Goal: Information Seeking & Learning: Understand process/instructions

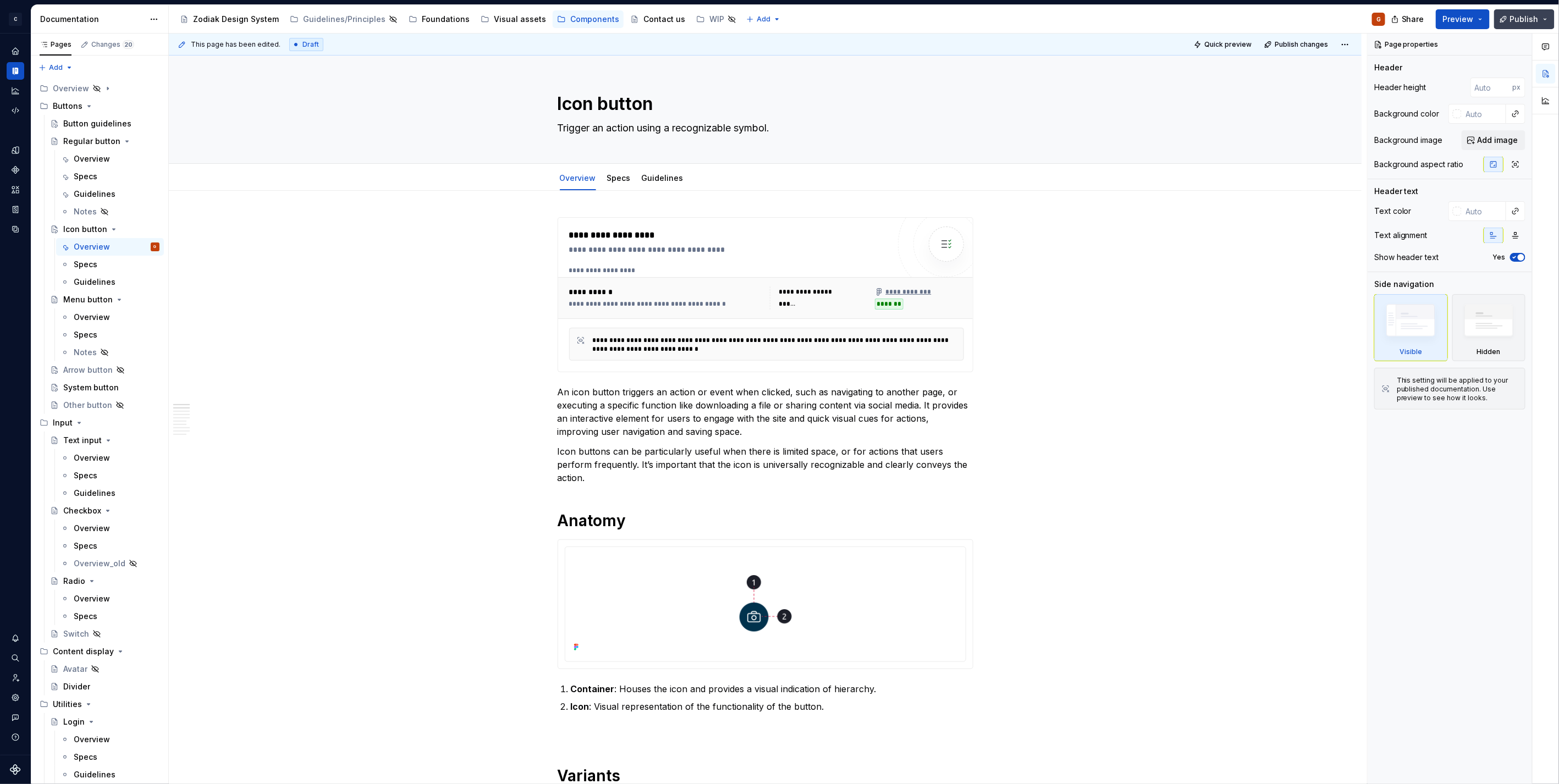
click at [1547, 18] on button "Publish" at bounding box center [1525, 19] width 61 height 20
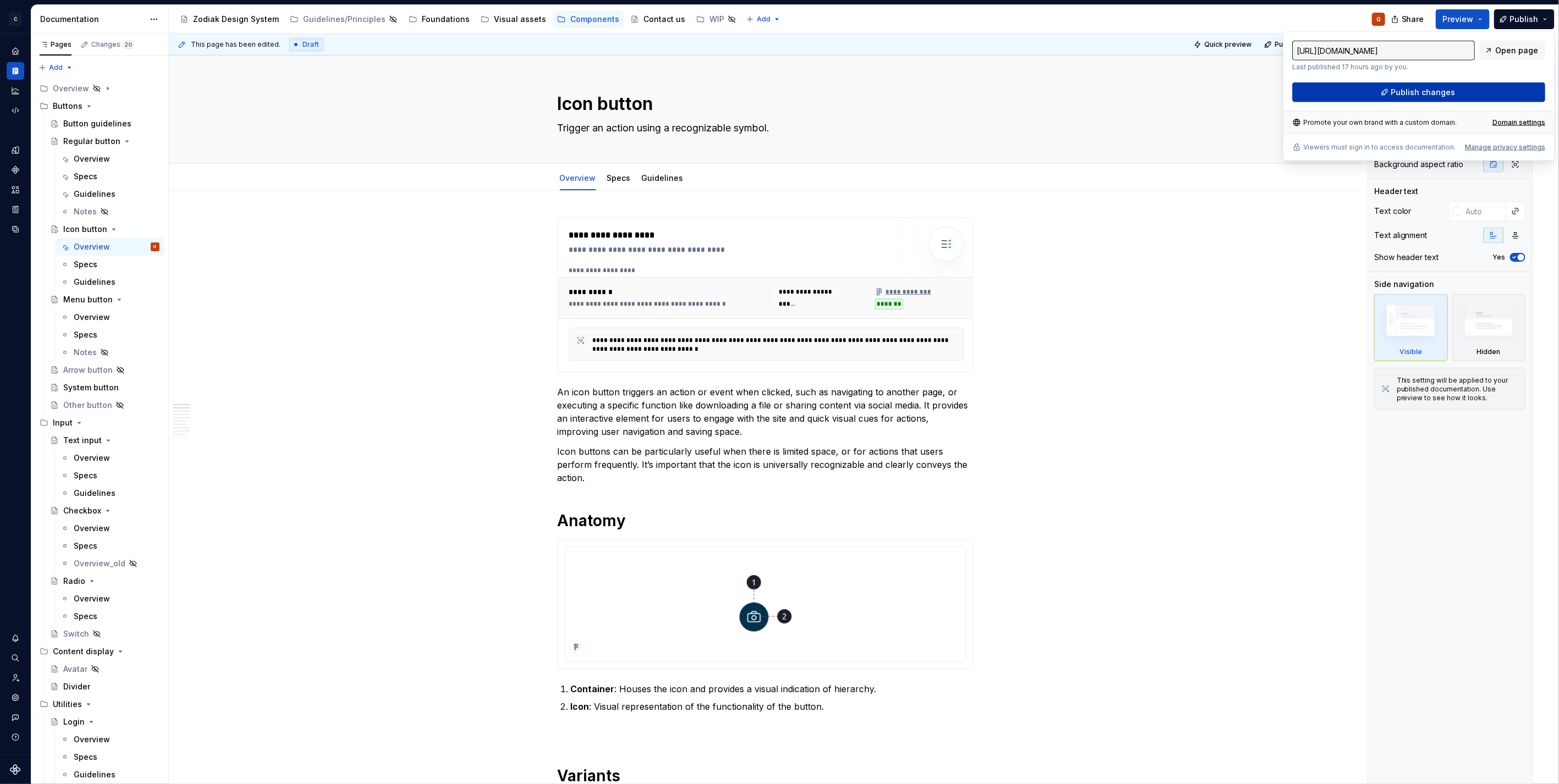
drag, startPoint x: 1547, startPoint y: 18, endPoint x: 1403, endPoint y: 91, distance: 161.4
click at [1403, 91] on span "Publish changes" at bounding box center [1423, 93] width 64 height 11
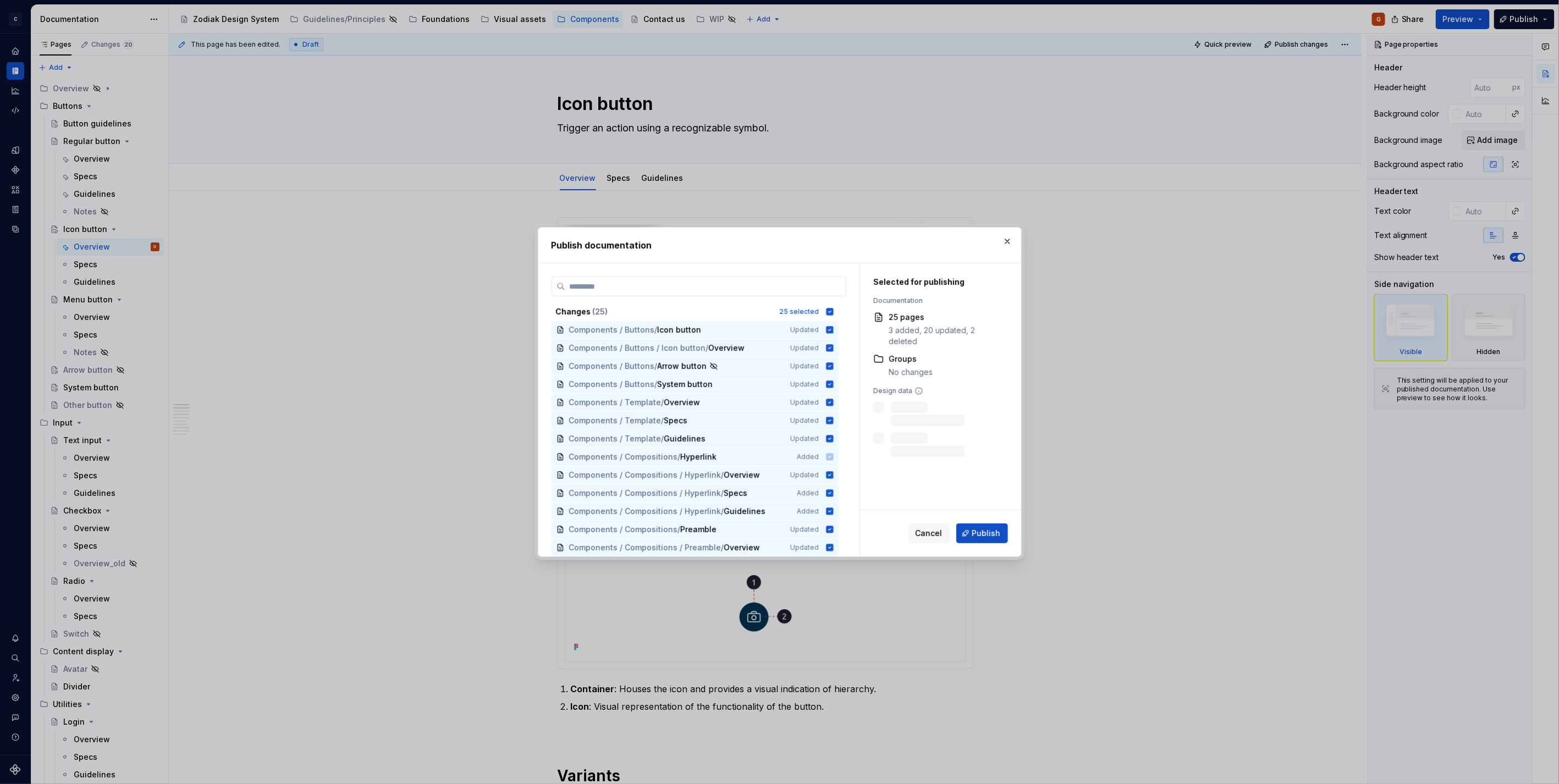
scroll to position [219, 0]
click at [1005, 241] on button "button" at bounding box center [1007, 241] width 15 height 15
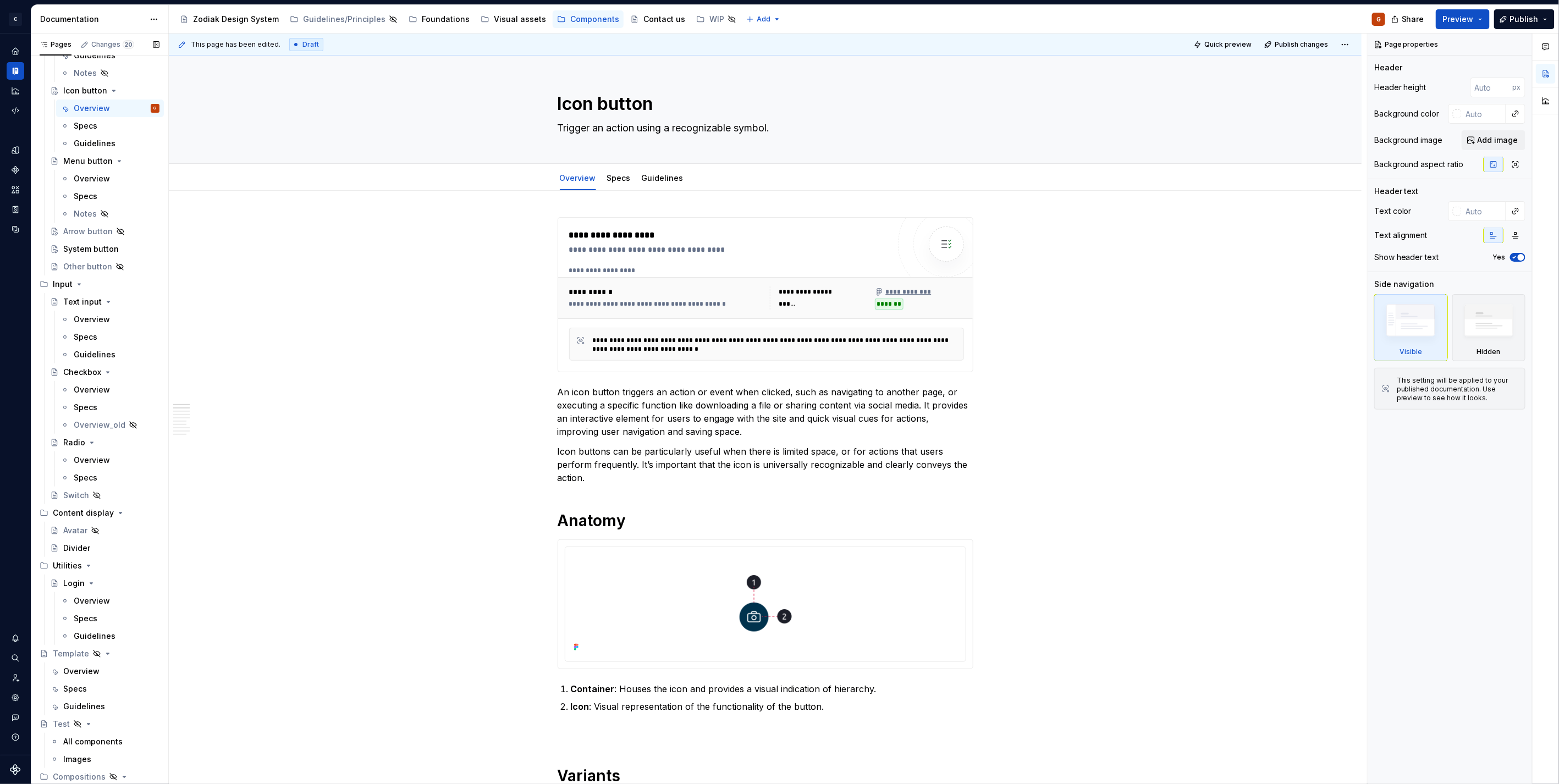
scroll to position [278, 0]
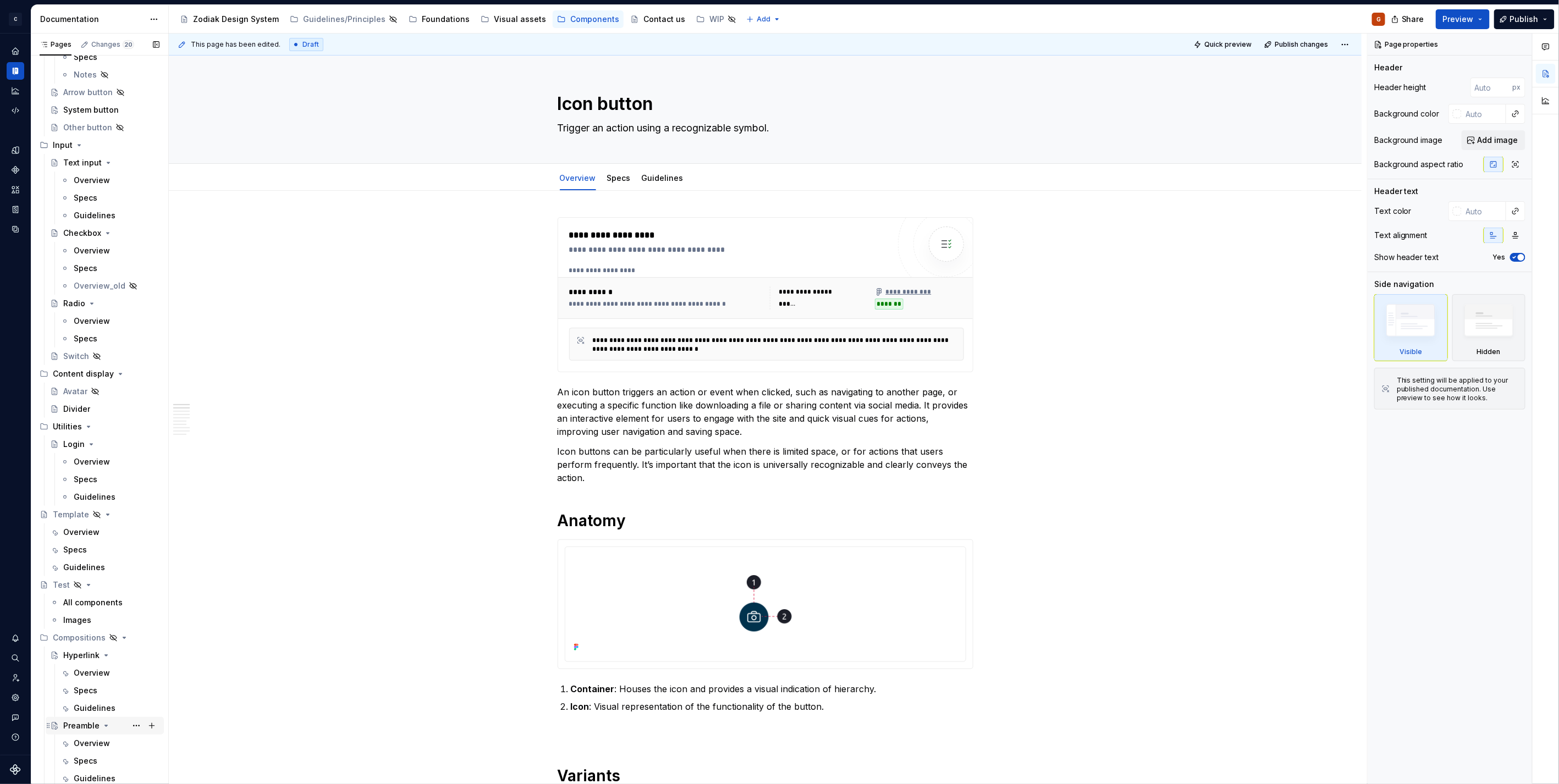
click at [86, 729] on div "Preamble" at bounding box center [81, 725] width 36 height 11
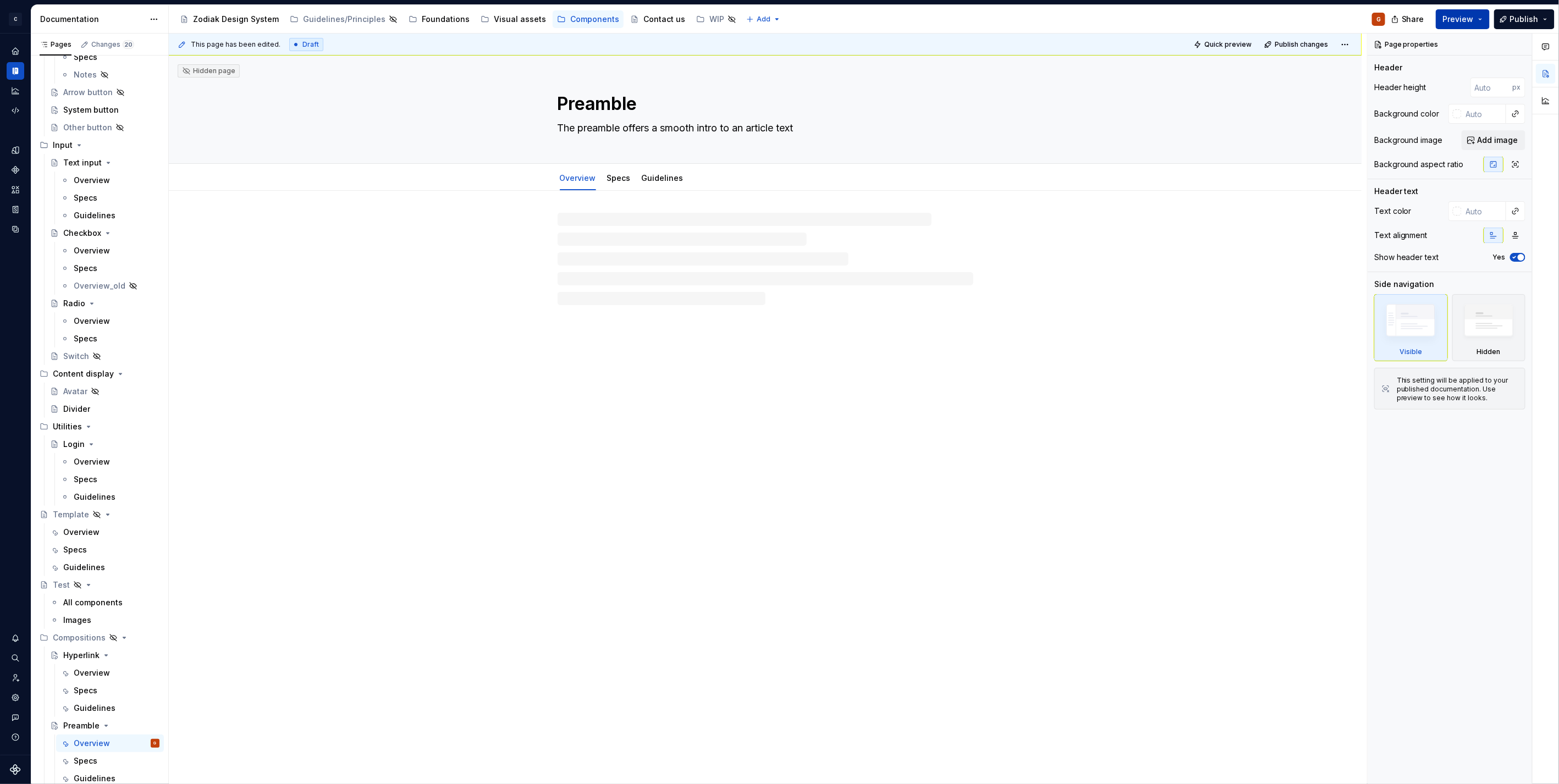
click at [1468, 16] on span "Preview" at bounding box center [1458, 19] width 31 height 11
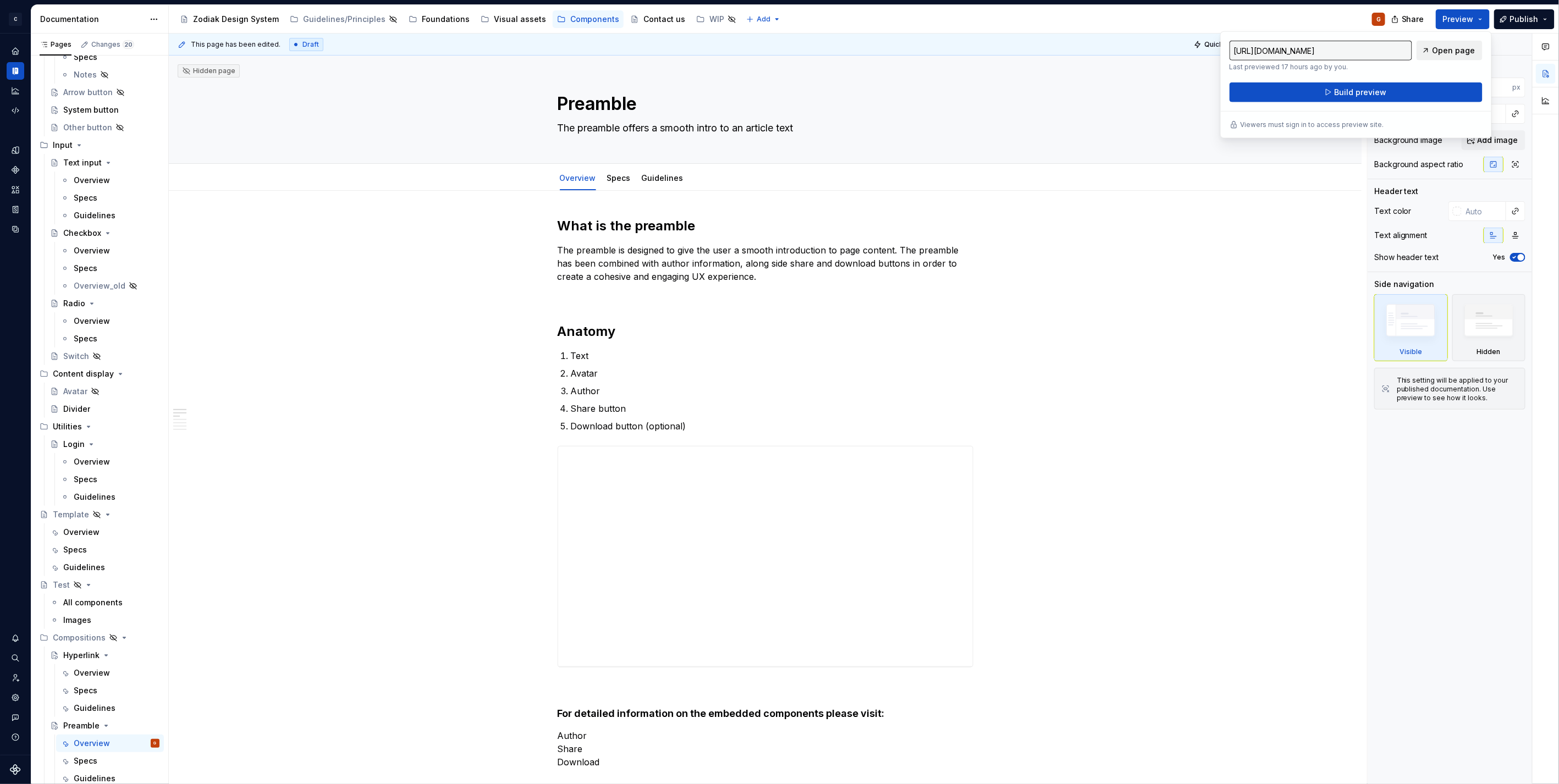
drag, startPoint x: 1468, startPoint y: 16, endPoint x: 1442, endPoint y: 50, distance: 42.8
click at [1442, 50] on span "Open page" at bounding box center [1454, 51] width 43 height 11
click at [1511, 13] on button "Publish" at bounding box center [1525, 19] width 61 height 20
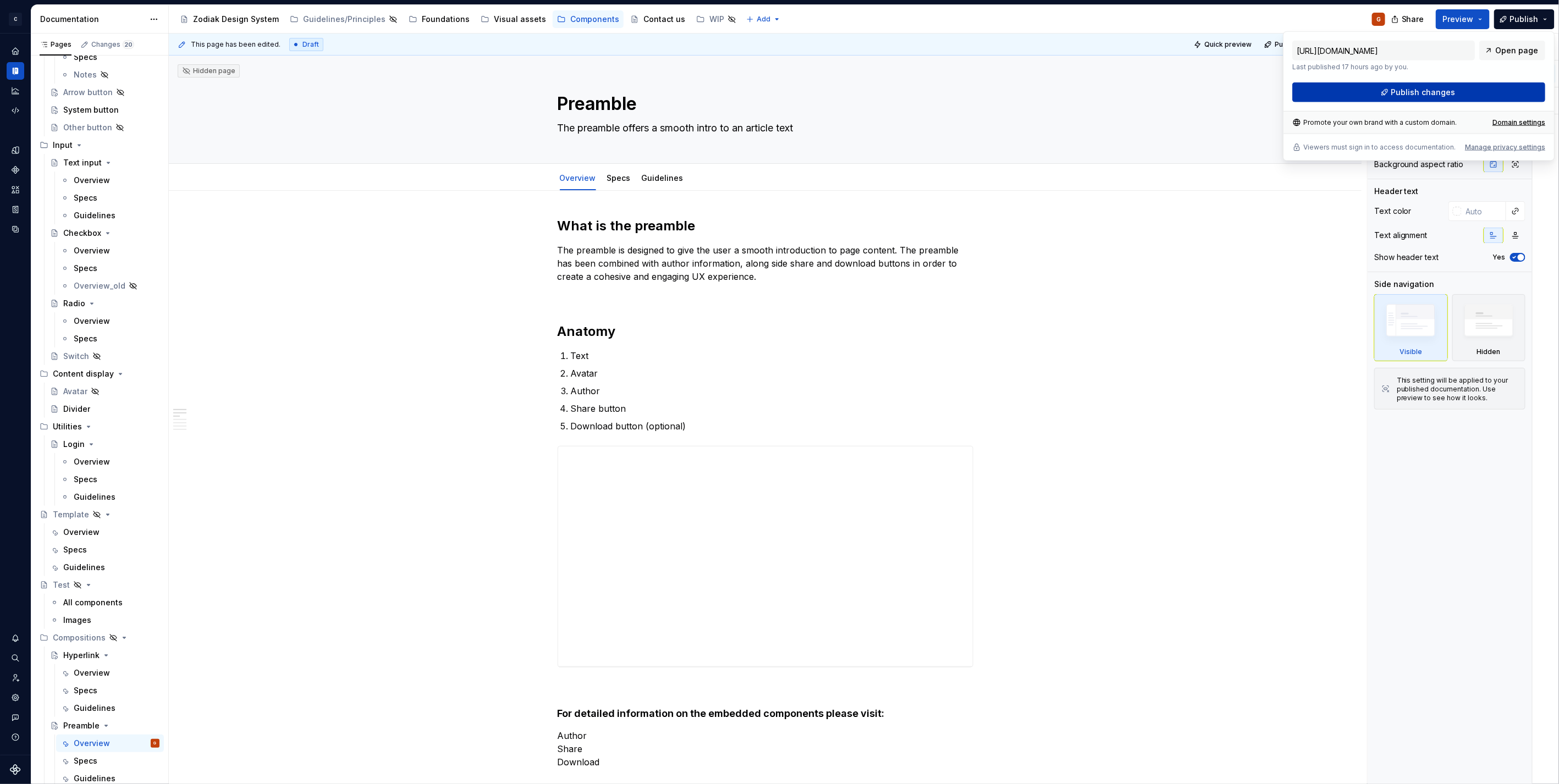
click at [1386, 91] on button "Publish changes" at bounding box center [1419, 92] width 253 height 20
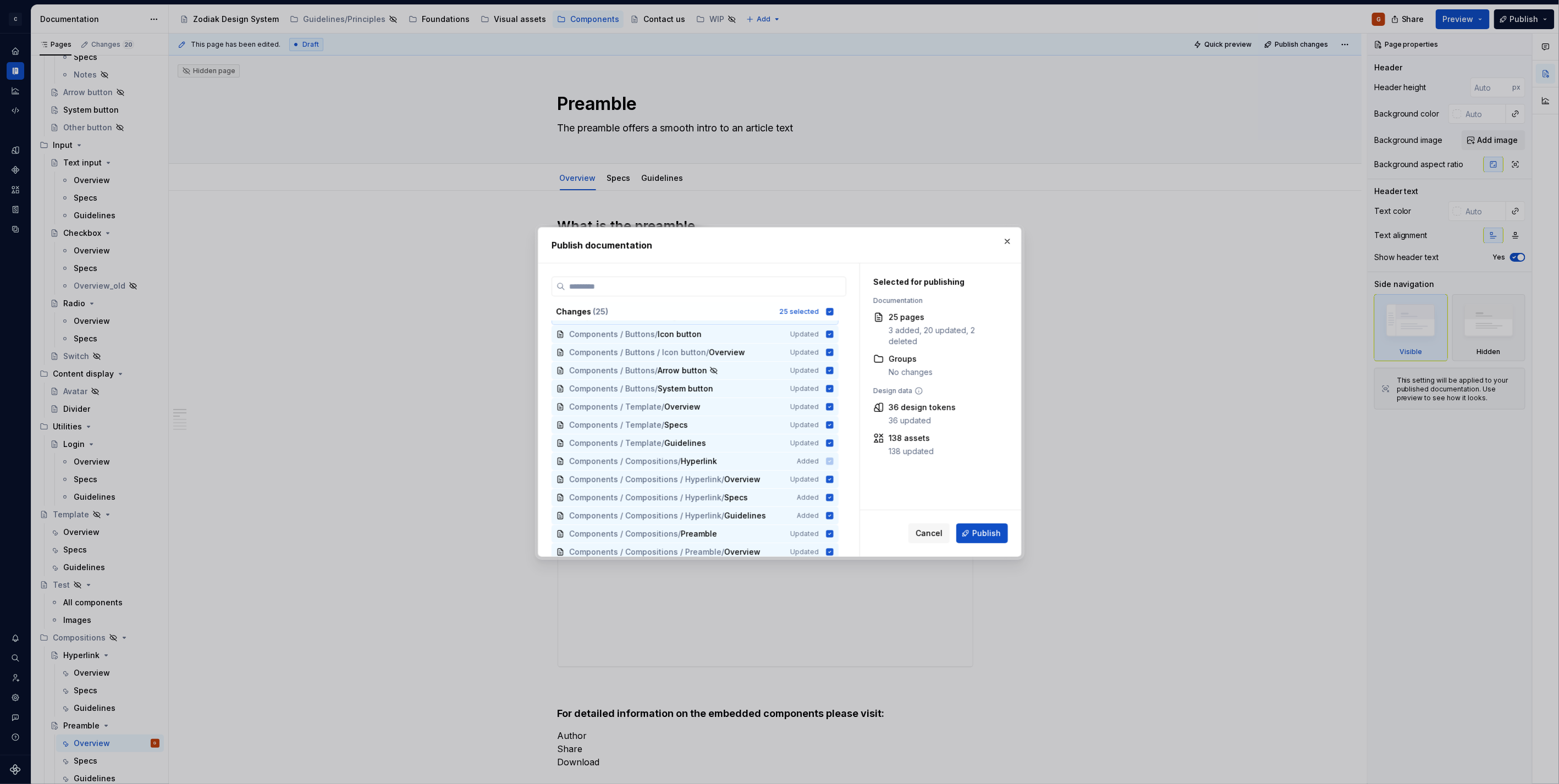
scroll to position [219, 0]
click at [1012, 244] on button "button" at bounding box center [1007, 241] width 15 height 15
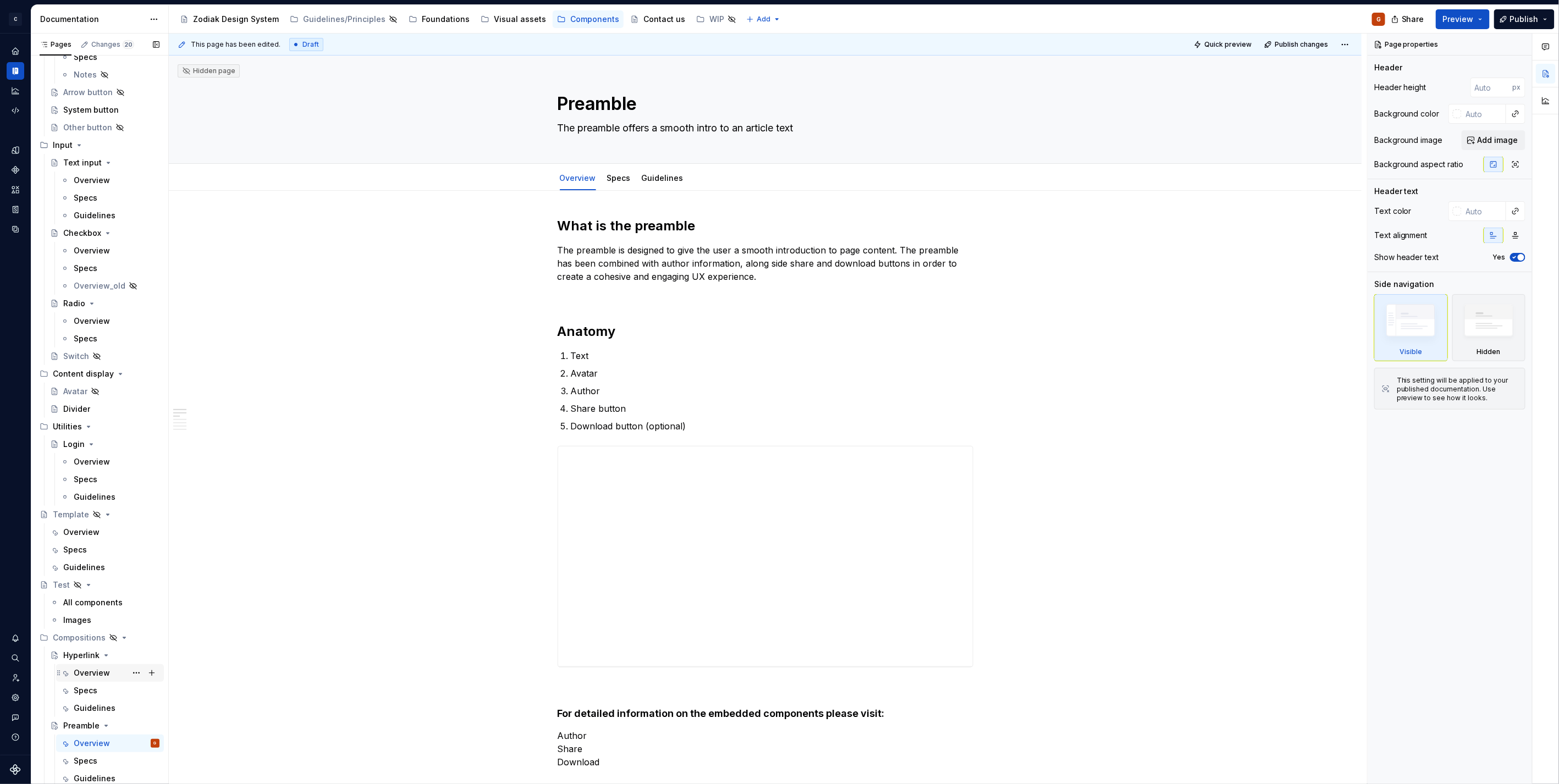
click at [91, 671] on div "Overview" at bounding box center [92, 673] width 36 height 11
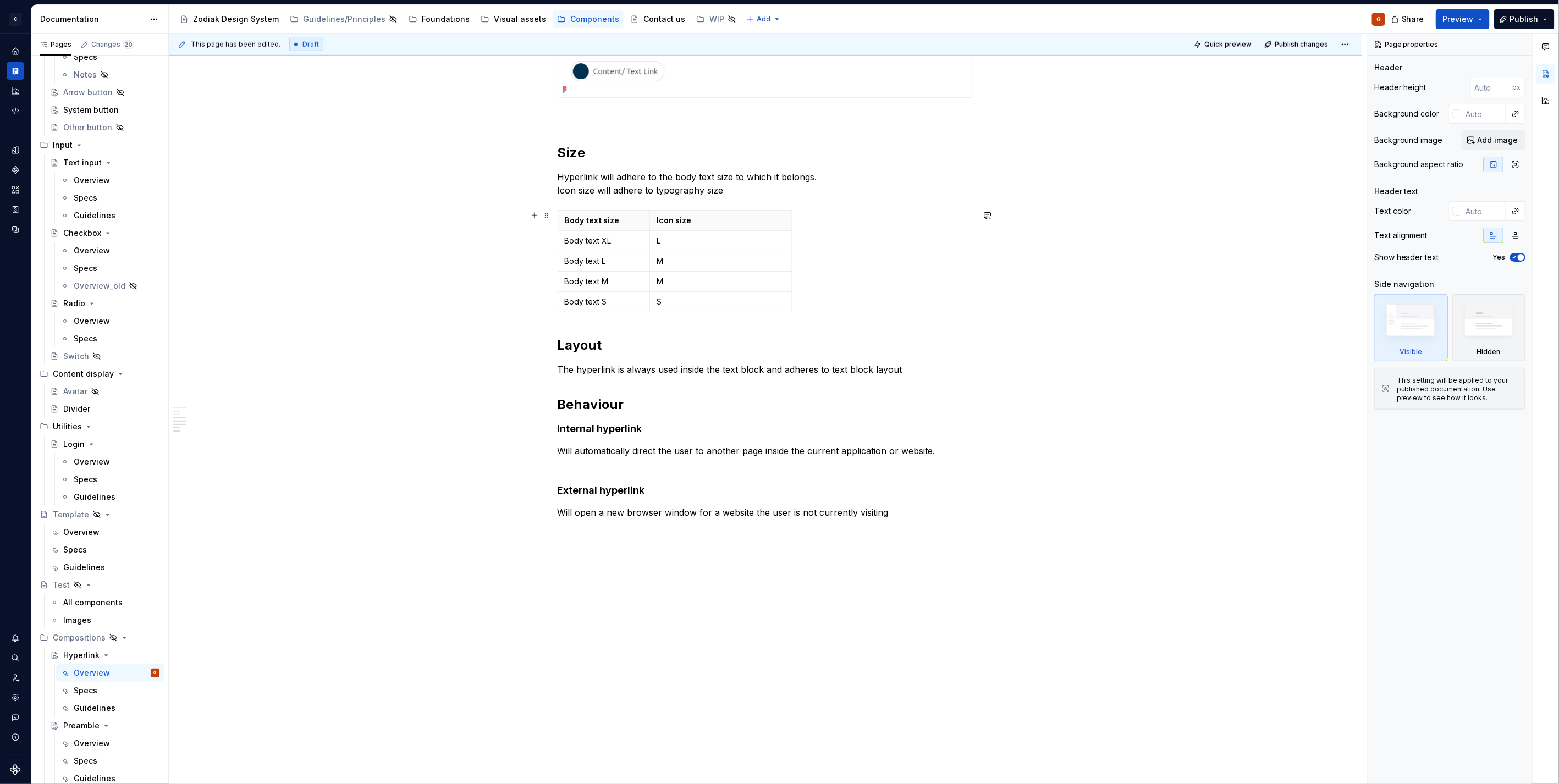
scroll to position [753, 0]
click at [80, 693] on div "Specs" at bounding box center [85, 690] width 24 height 11
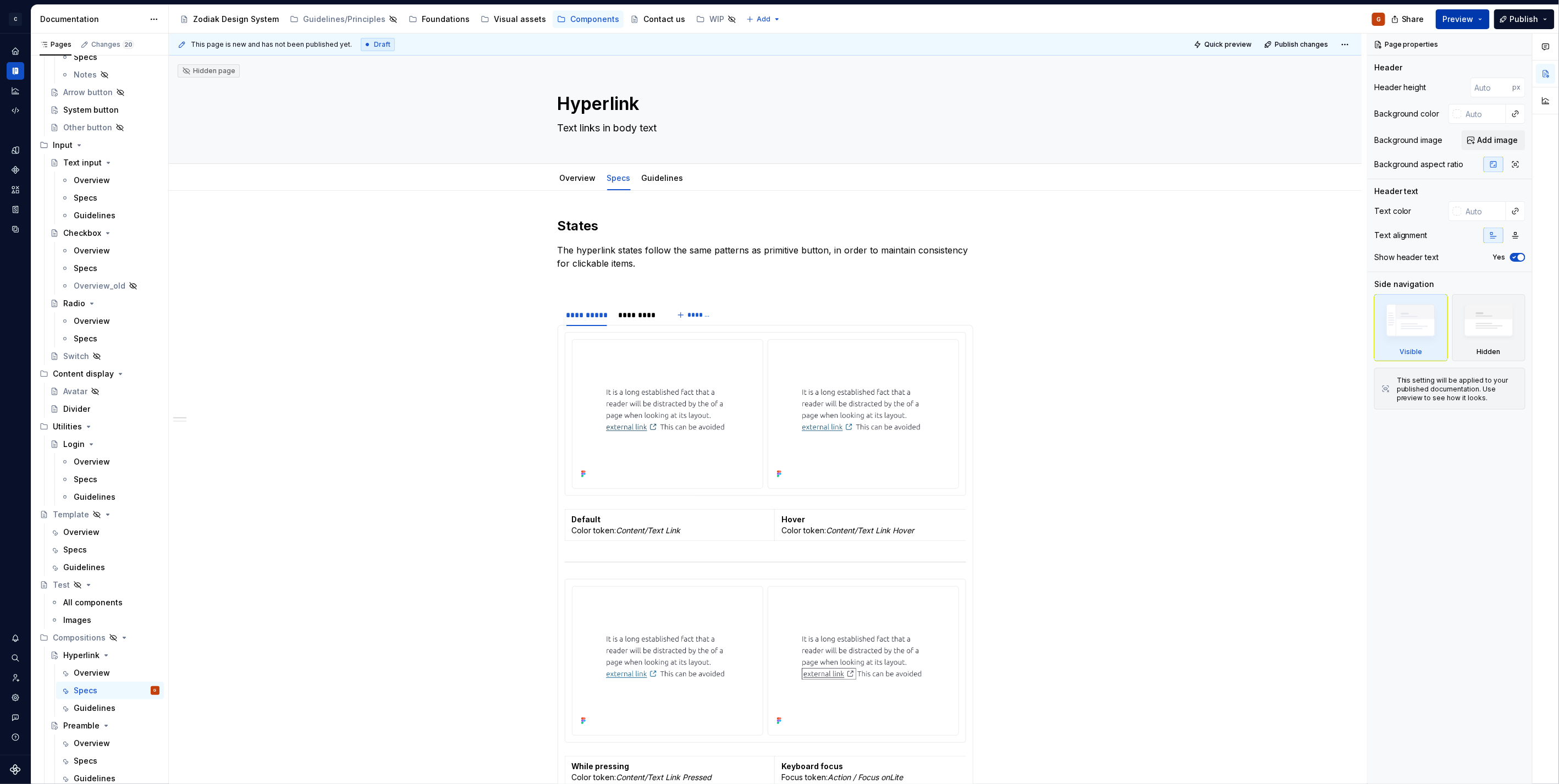
click at [1455, 17] on span "Preview" at bounding box center [1458, 19] width 31 height 11
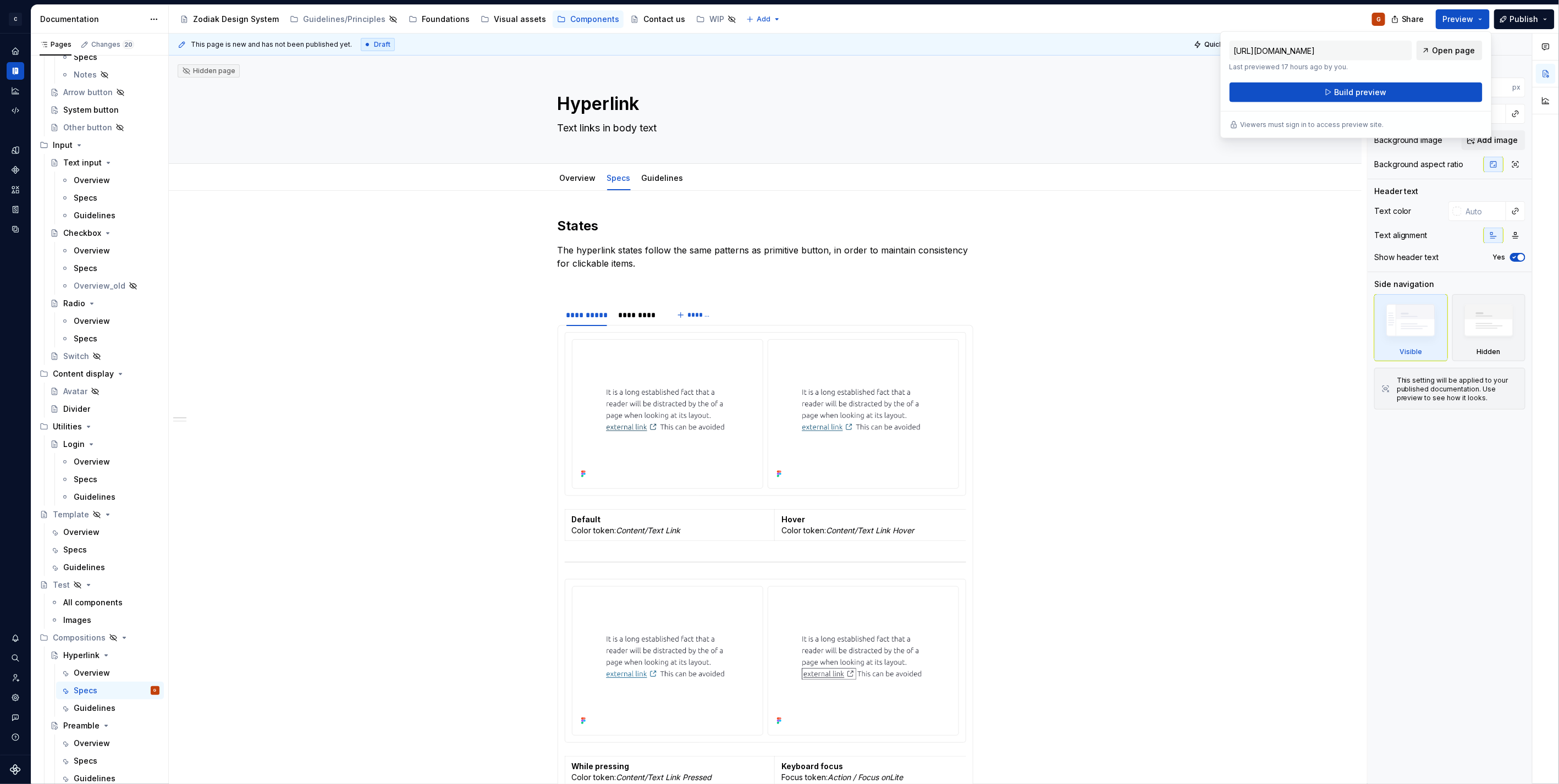
drag, startPoint x: 1455, startPoint y: 18, endPoint x: 1422, endPoint y: 57, distance: 51.1
click at [1422, 57] on link "Open page" at bounding box center [1449, 50] width 66 height 20
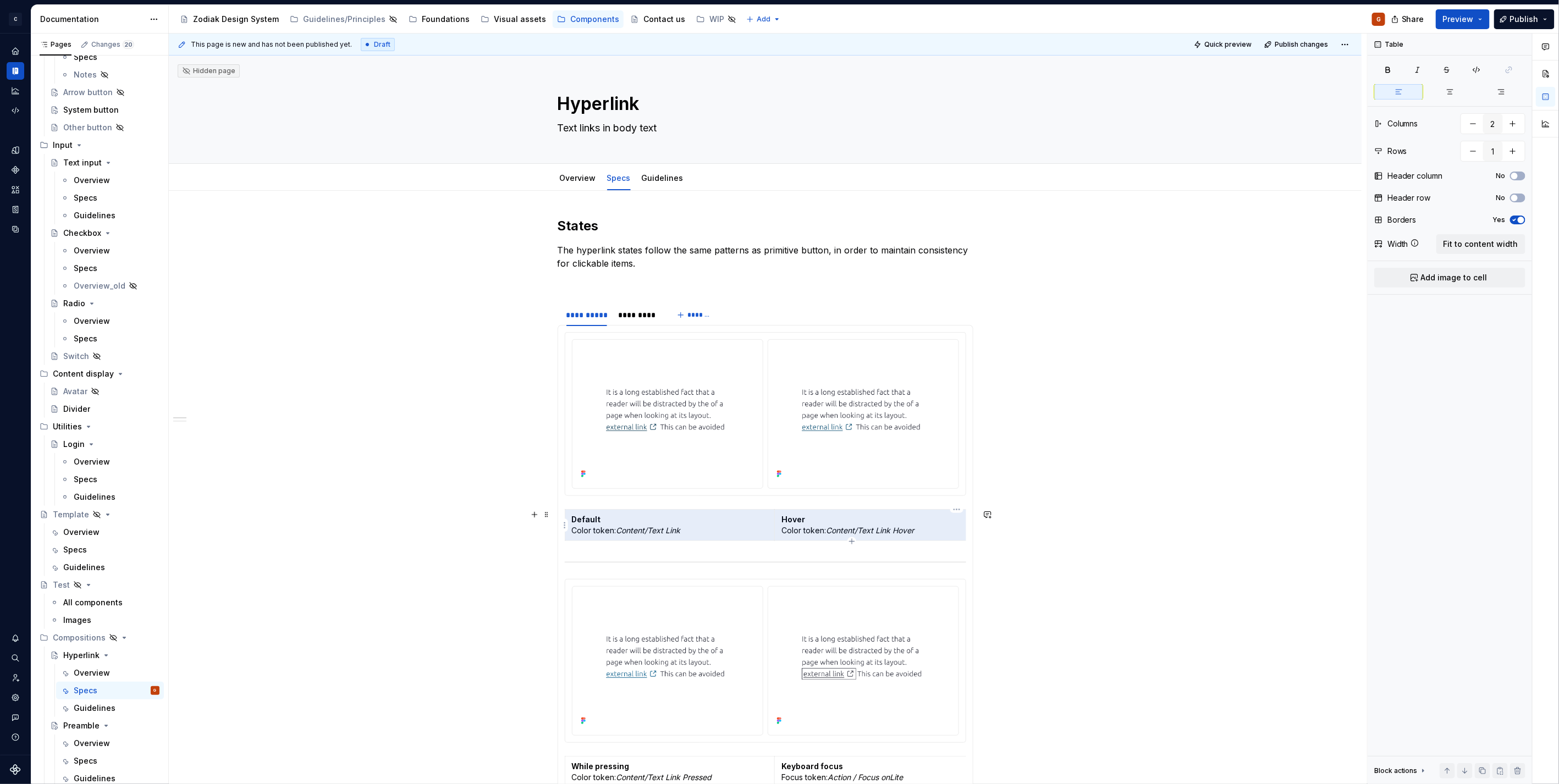
drag, startPoint x: 714, startPoint y: 529, endPoint x: 790, endPoint y: 531, distance: 76.0
click at [790, 531] on tr "Default Color token: Content/Text Link Hover Color token: Content/Text Link Hov…" at bounding box center [852, 525] width 575 height 31
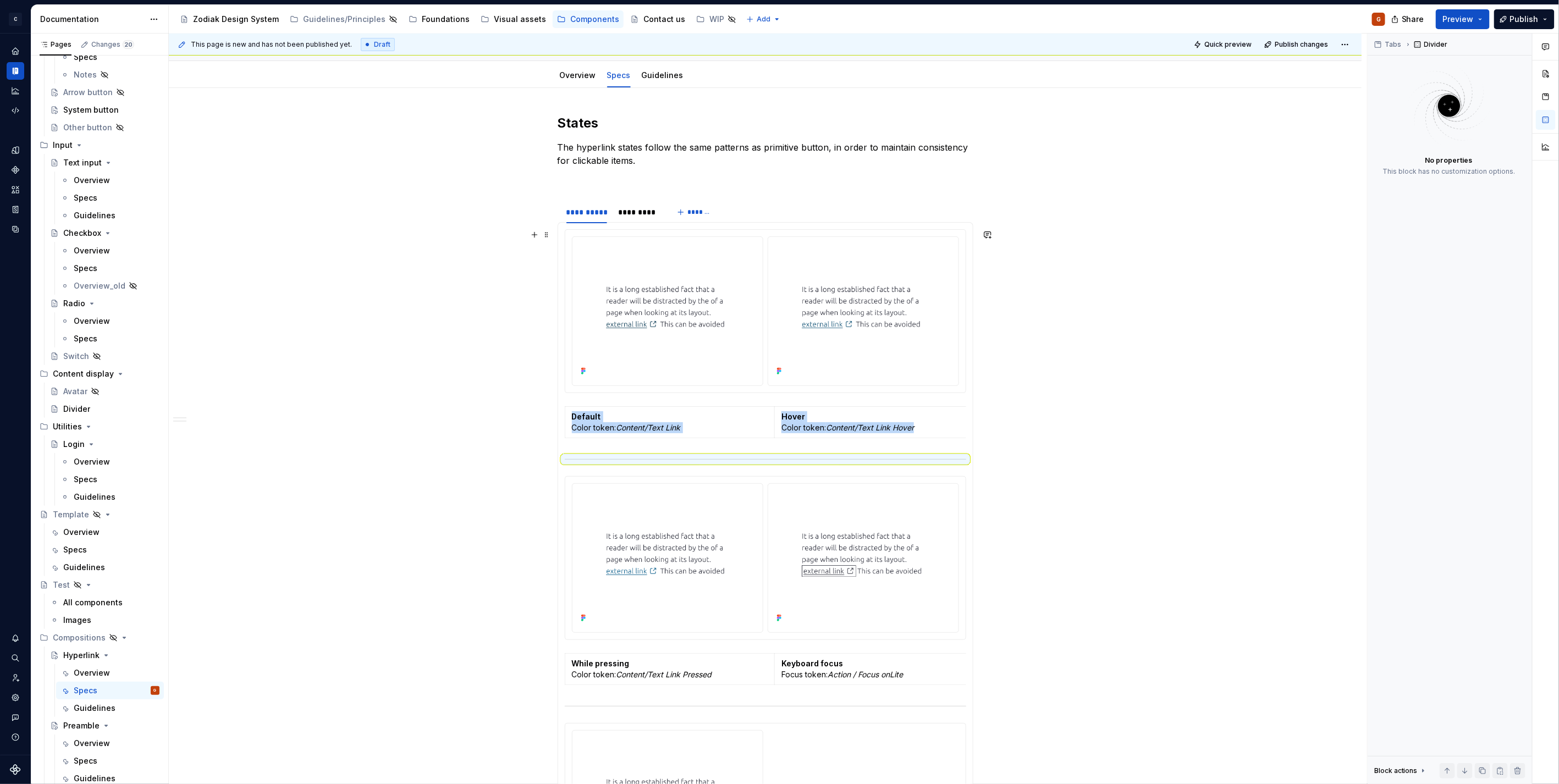
scroll to position [305, 0]
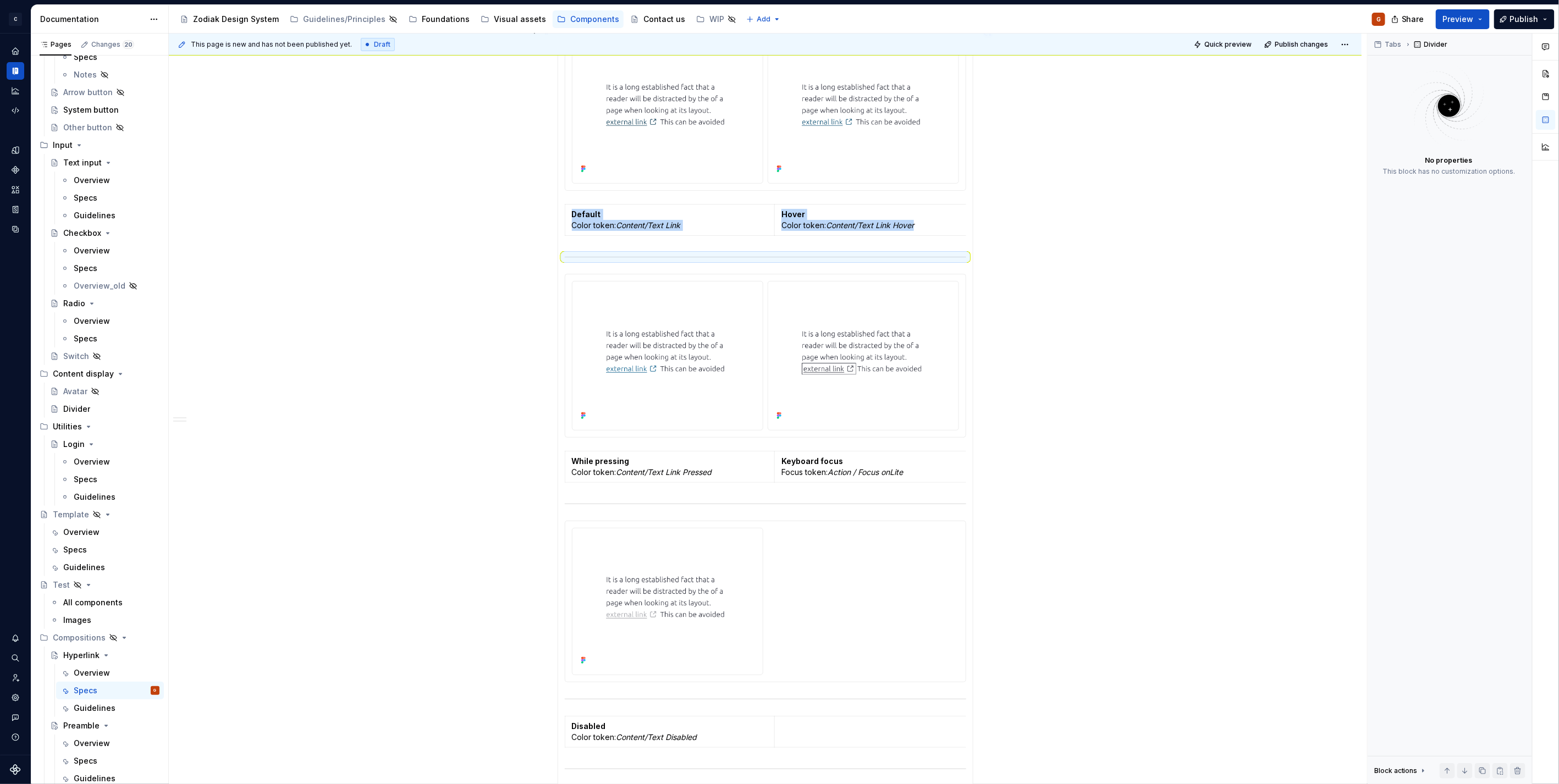
click at [502, 281] on div "**********" at bounding box center [765, 519] width 1193 height 1267
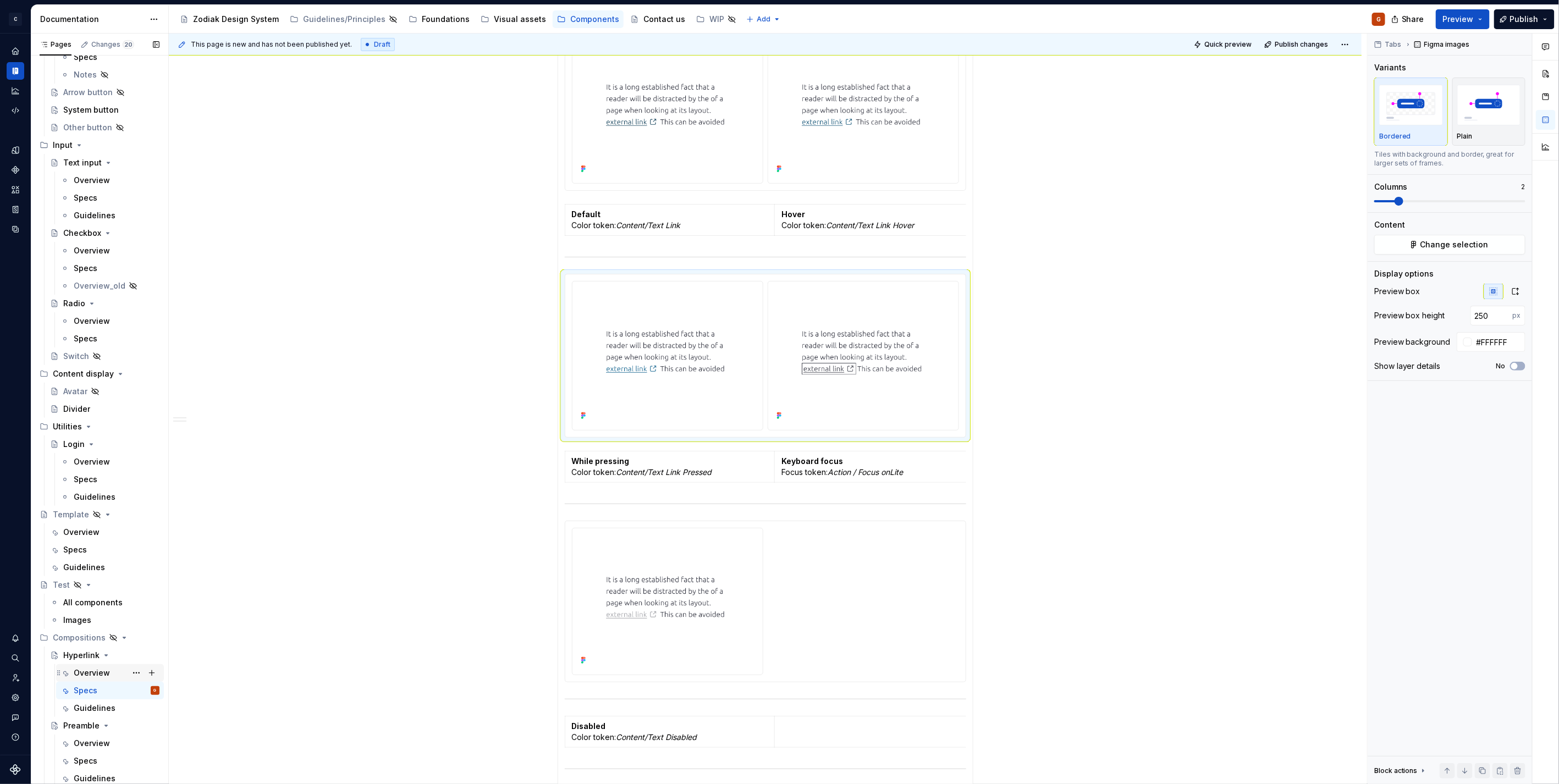
click at [95, 675] on div "Overview" at bounding box center [92, 673] width 36 height 11
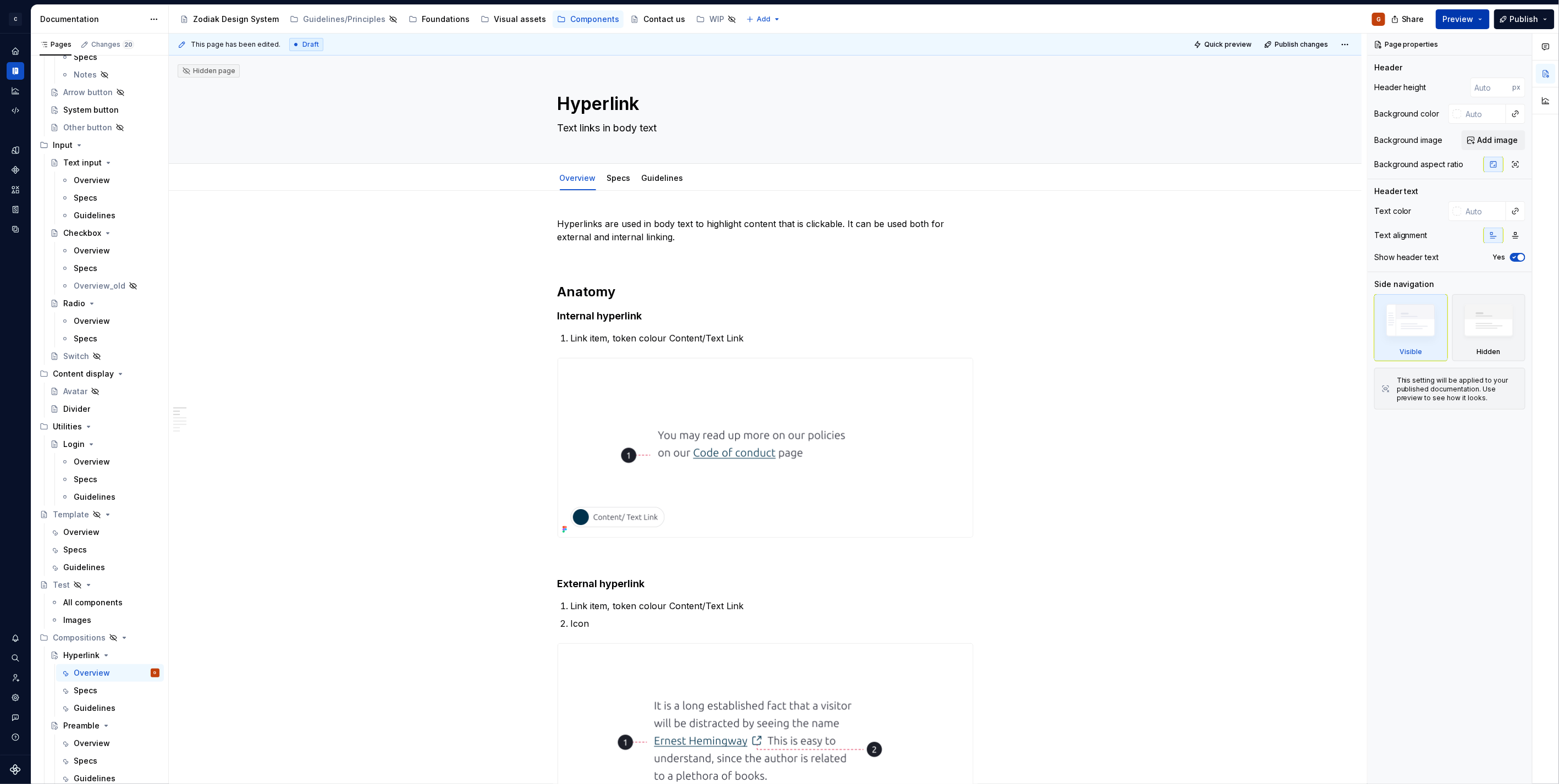
click at [1458, 22] on span "Preview" at bounding box center [1458, 19] width 31 height 11
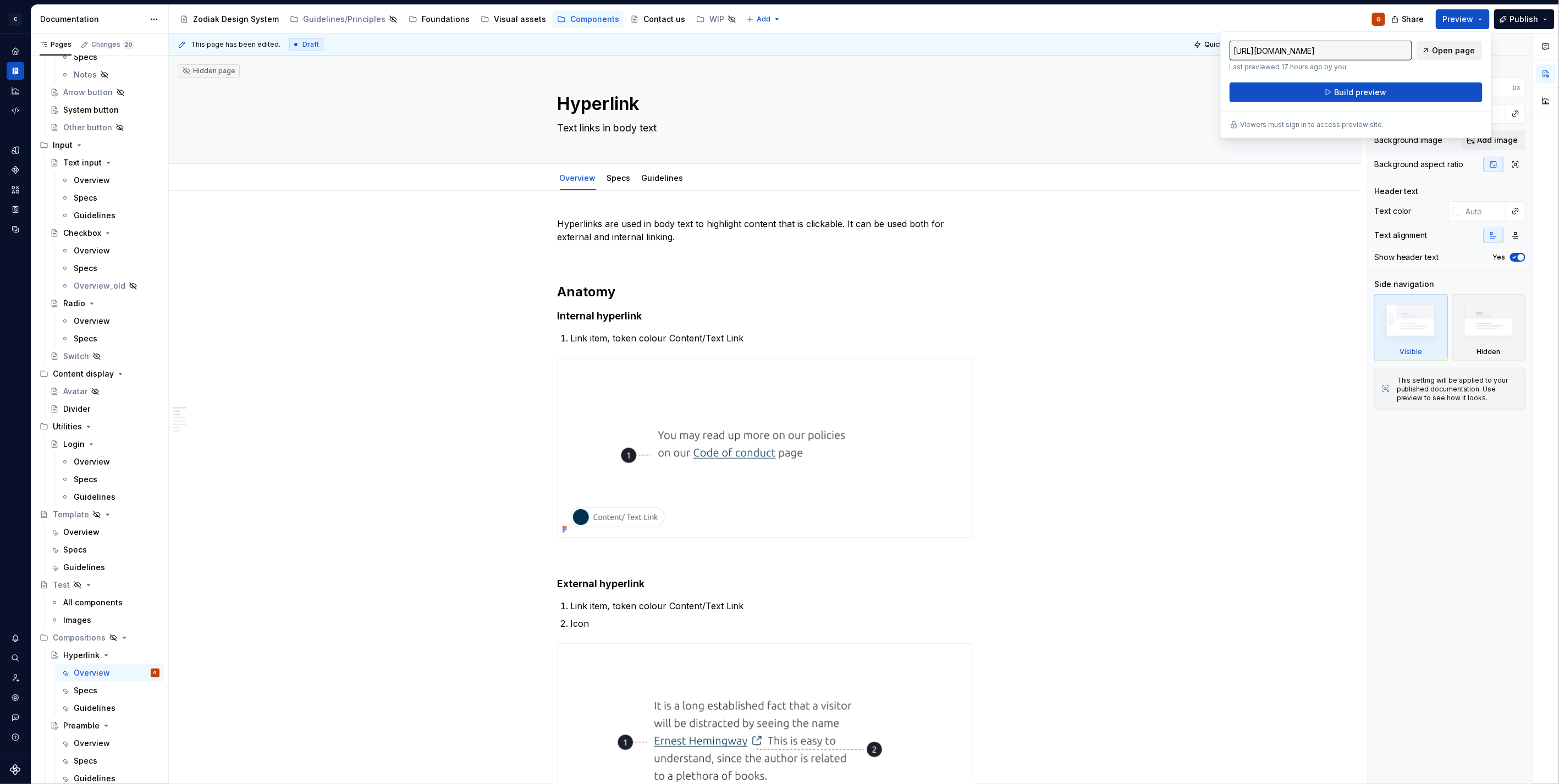
drag, startPoint x: 1458, startPoint y: 22, endPoint x: 1436, endPoint y: 46, distance: 32.6
click at [1436, 46] on span "Open page" at bounding box center [1454, 51] width 43 height 11
type textarea "*"
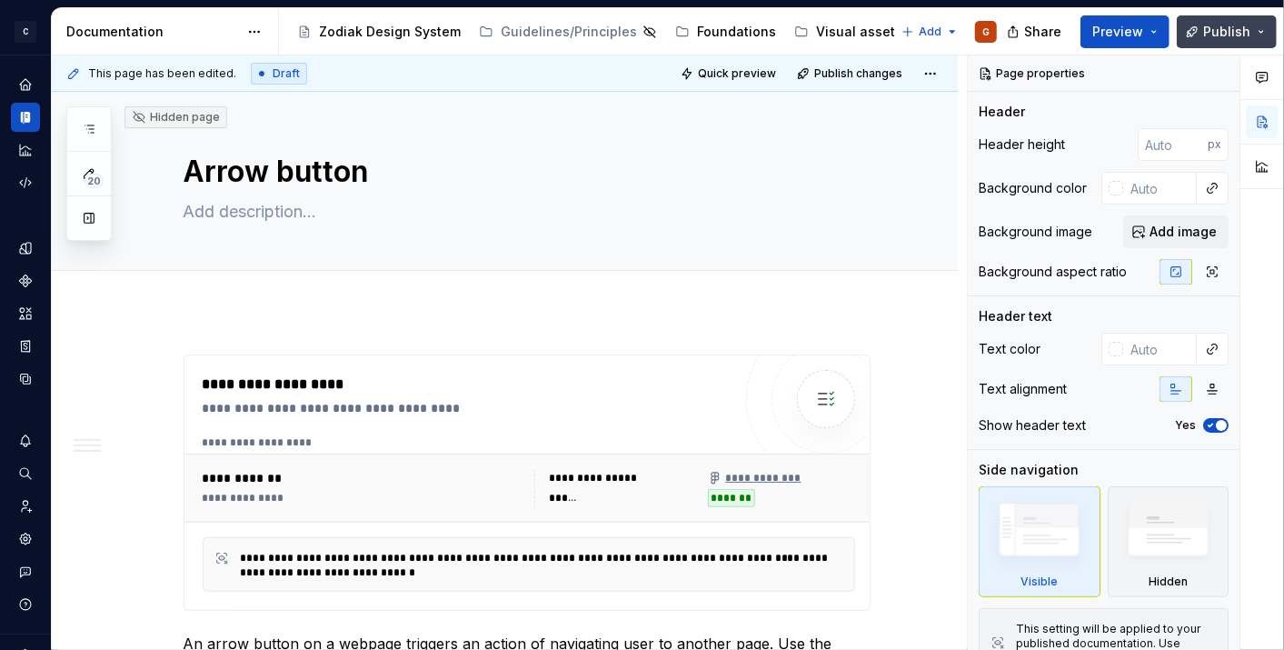
click at [1245, 29] on span "Publish" at bounding box center [1226, 32] width 47 height 18
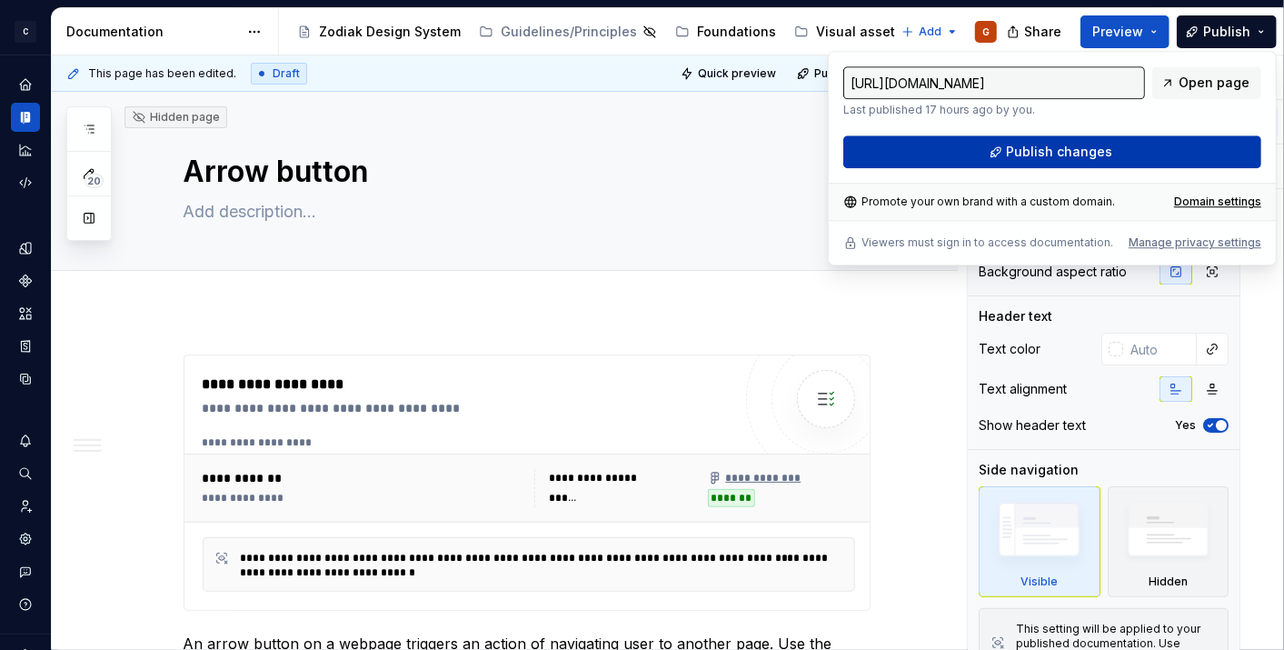
drag, startPoint x: 1245, startPoint y: 29, endPoint x: 1061, endPoint y: 139, distance: 214.0
click at [1061, 139] on button "Publish changes" at bounding box center [1052, 151] width 418 height 33
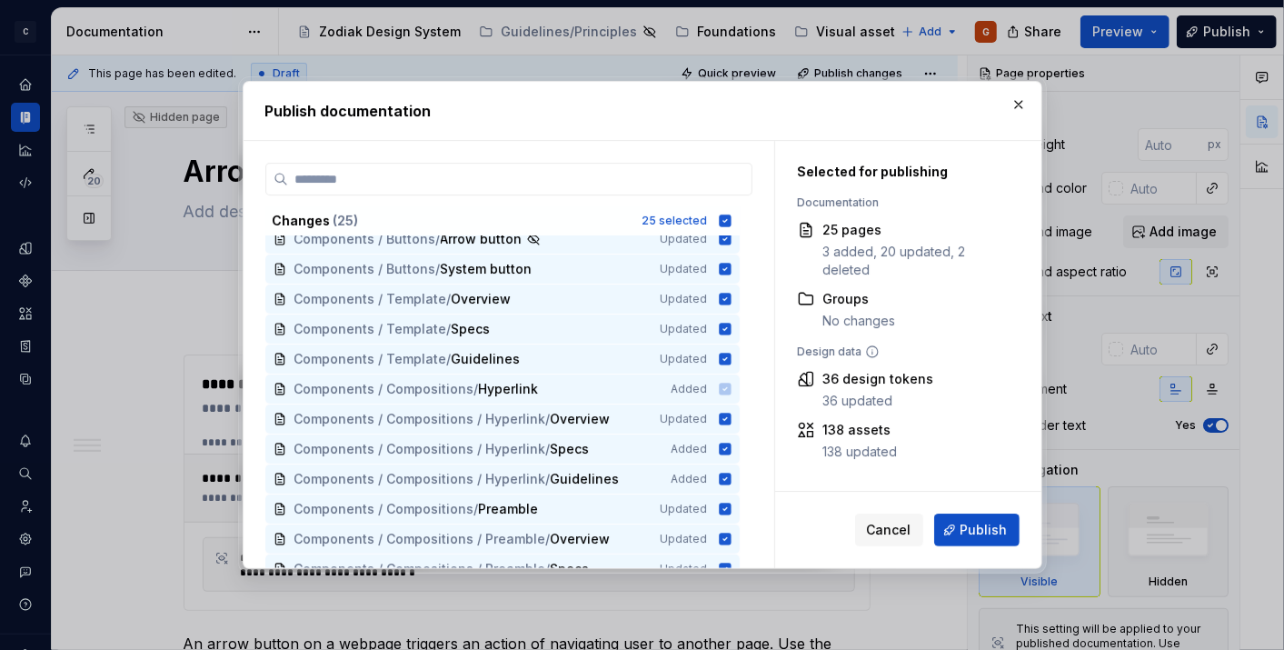
scroll to position [420, 0]
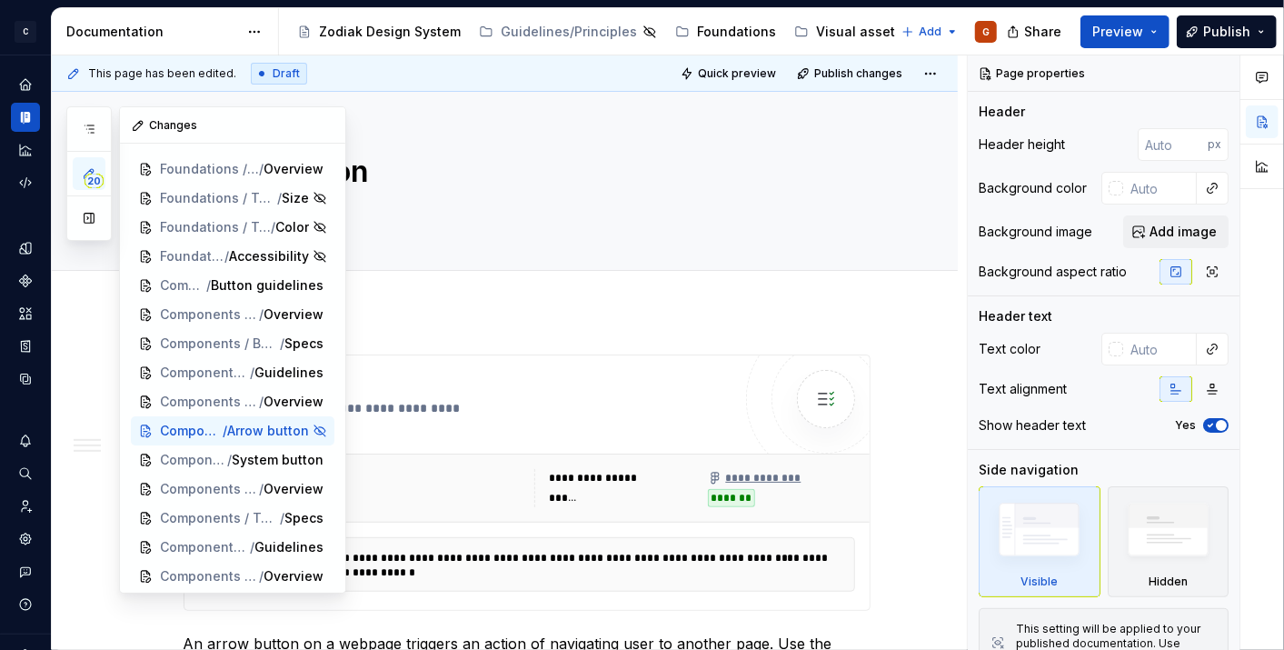
click at [78, 176] on button "20" at bounding box center [89, 173] width 33 height 33
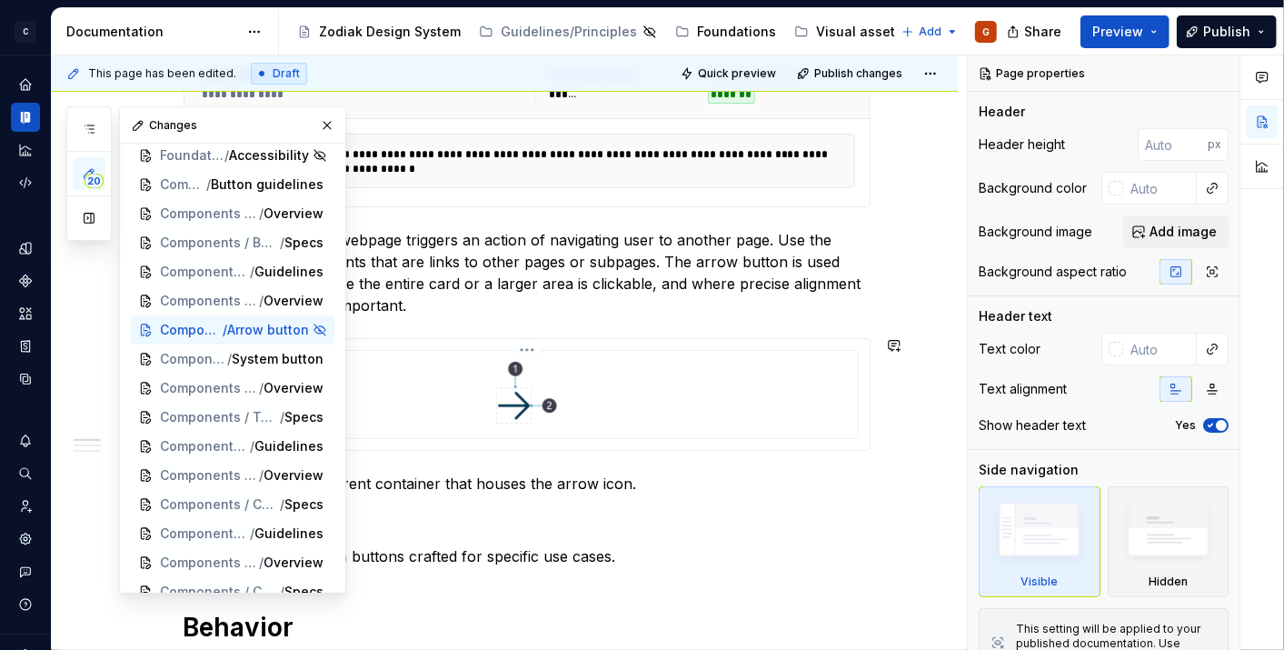
scroll to position [807, 0]
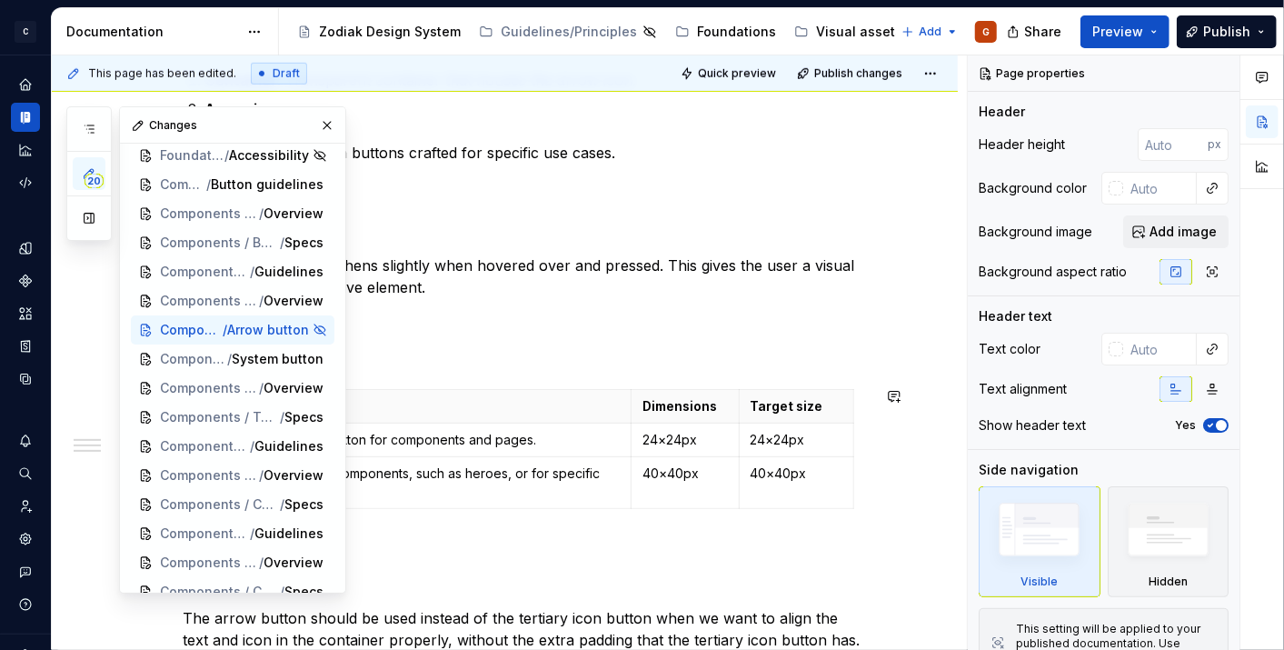
click at [646, 303] on div "**********" at bounding box center [527, 455] width 687 height 1817
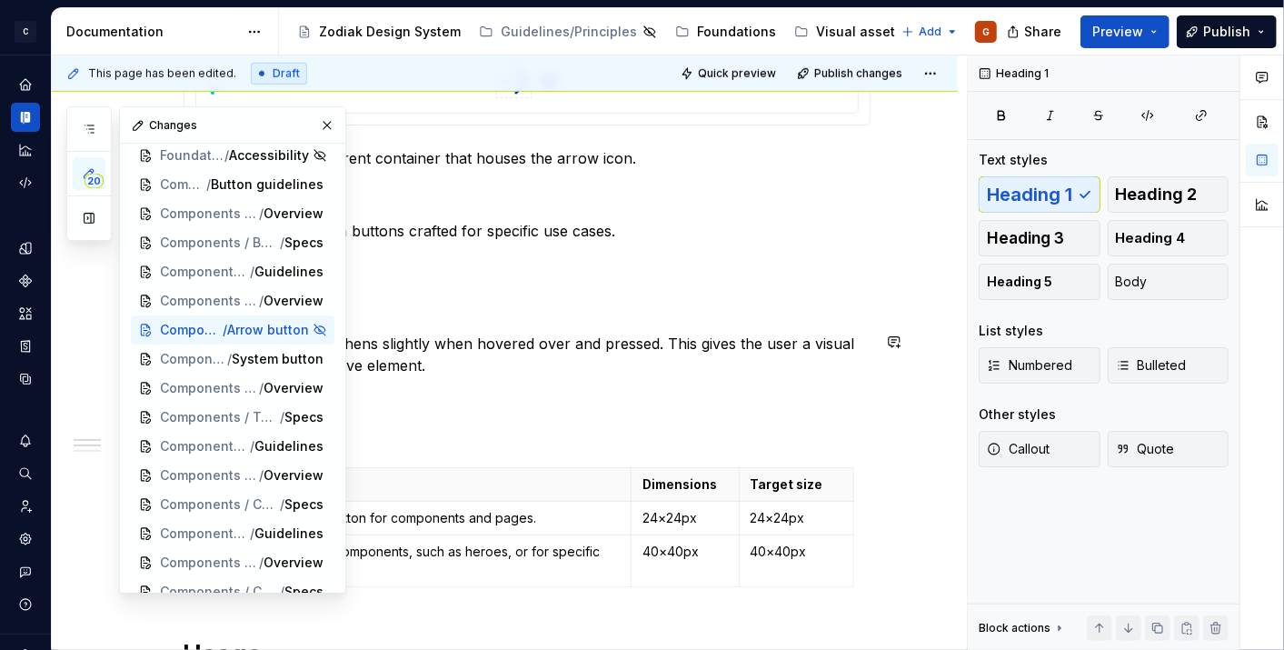
scroll to position [605, 0]
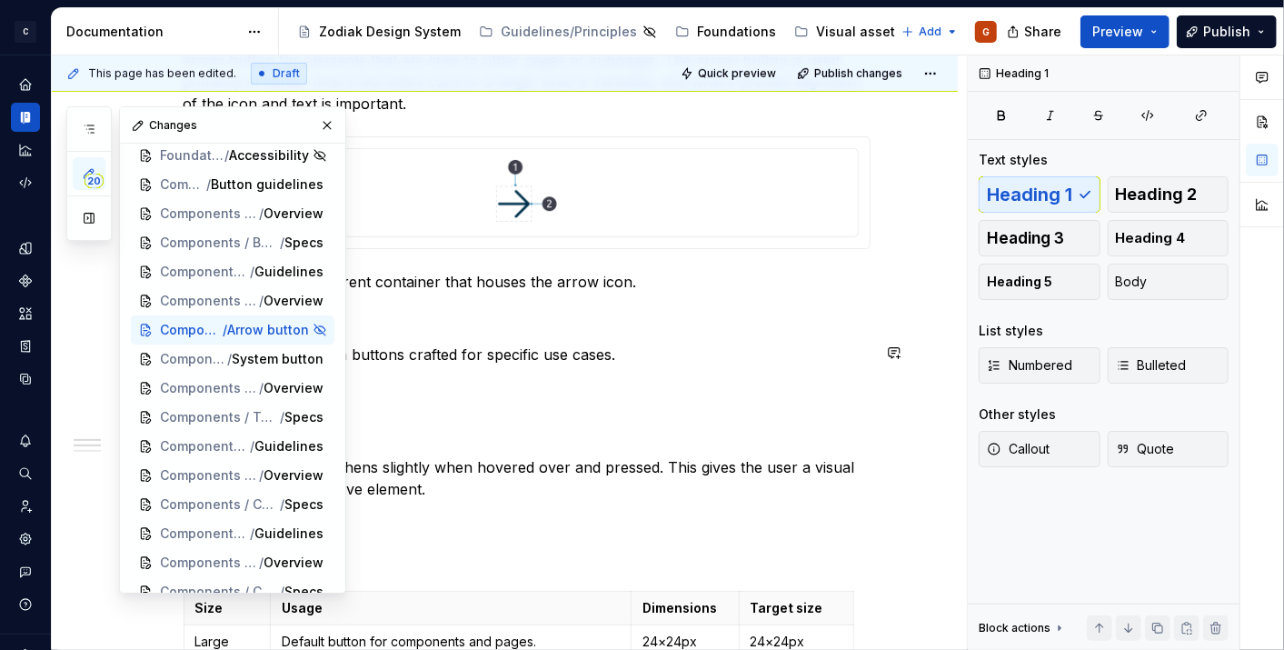
click at [592, 375] on div "**********" at bounding box center [527, 657] width 687 height 1817
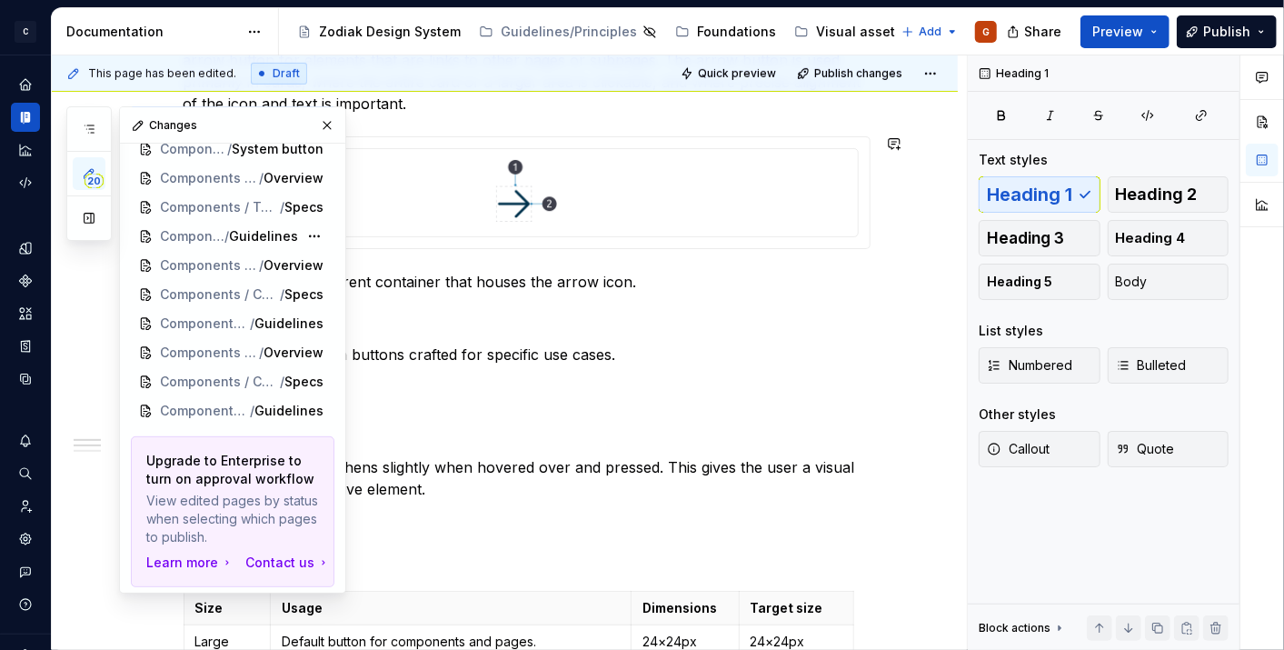
scroll to position [313, 0]
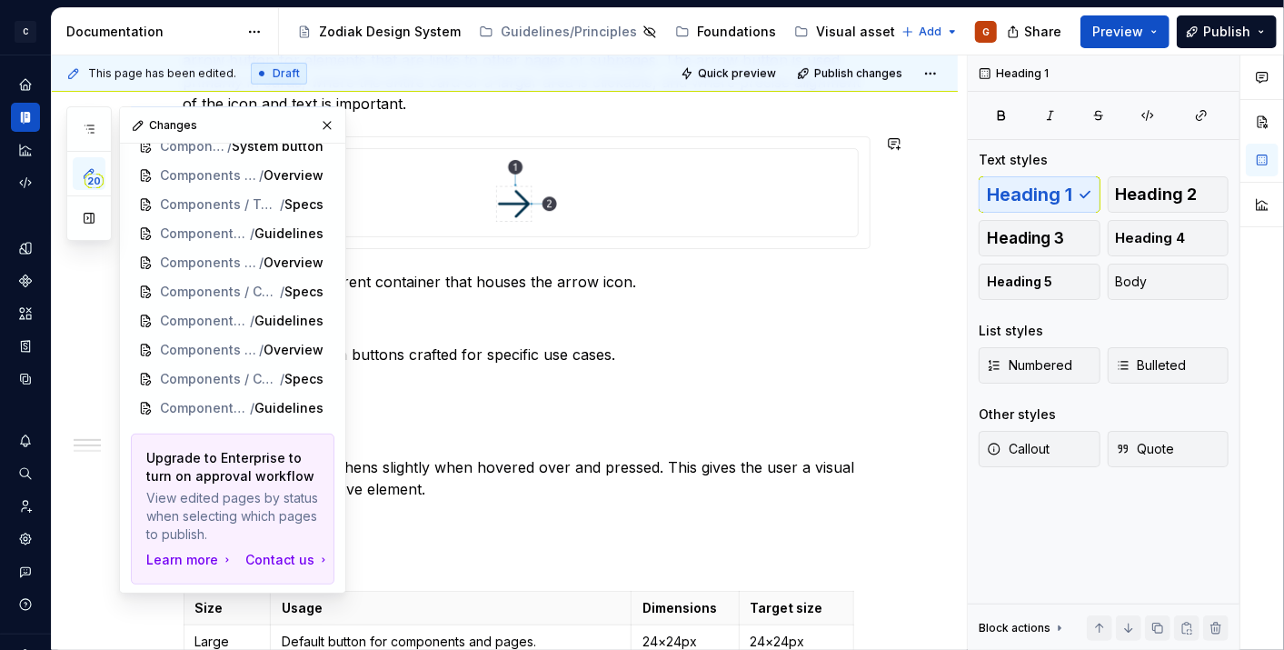
click at [91, 169] on icon "button" at bounding box center [89, 173] width 15 height 15
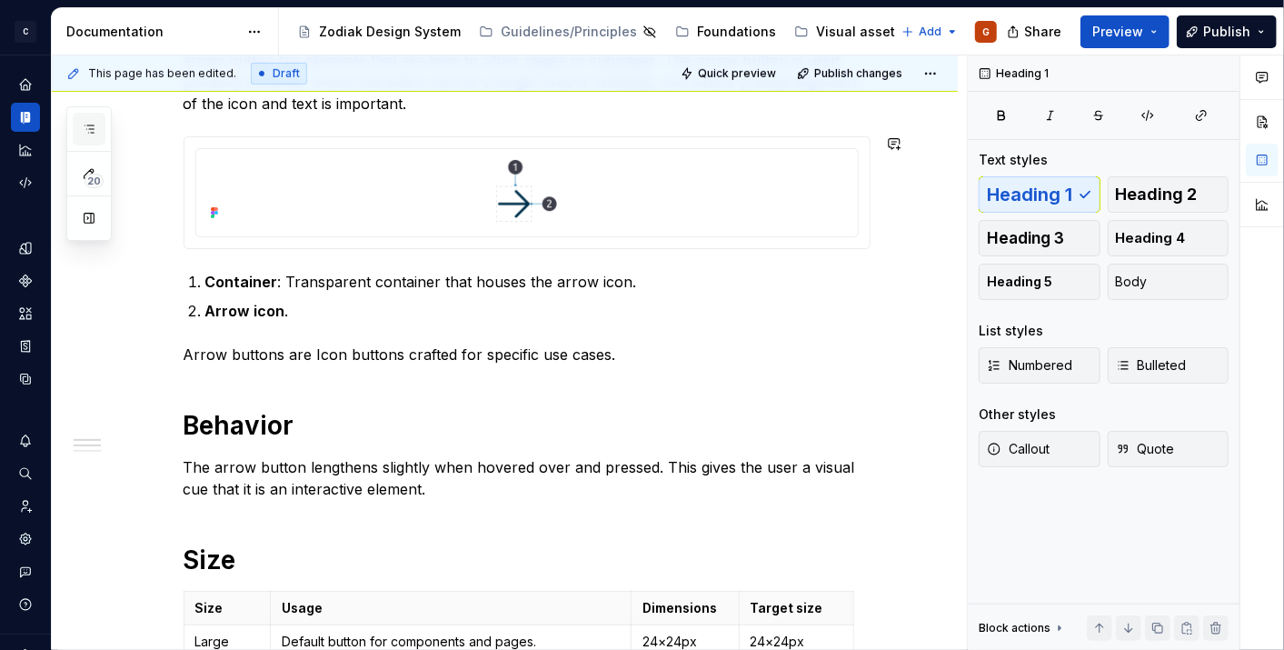
click at [85, 125] on icon "button" at bounding box center [89, 129] width 15 height 15
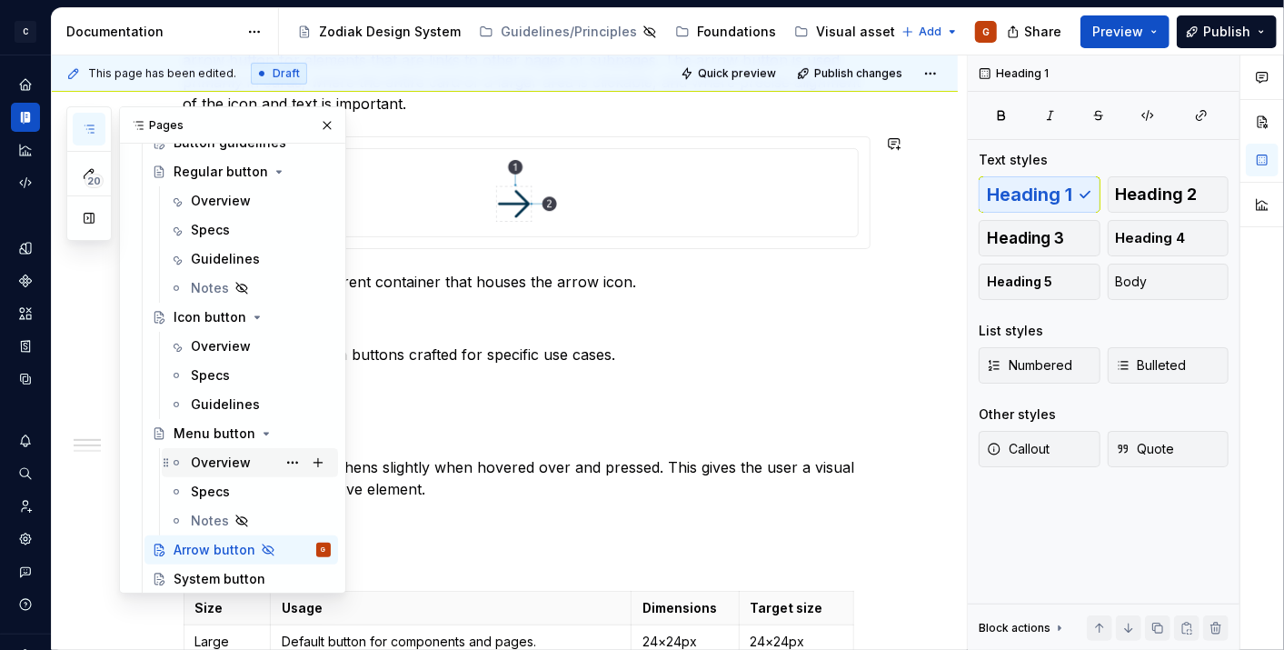
scroll to position [112, 0]
click at [1240, 34] on span "Publish" at bounding box center [1226, 32] width 47 height 18
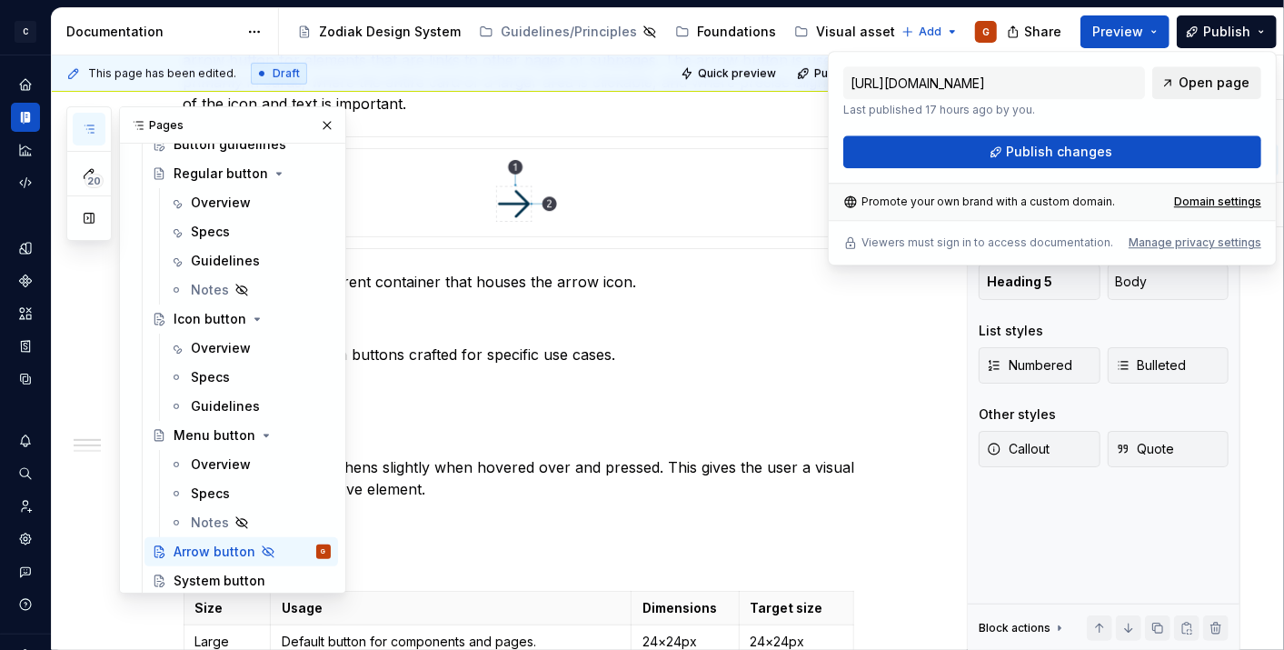
drag, startPoint x: 1240, startPoint y: 34, endPoint x: 1194, endPoint y: 88, distance: 71.6
click at [1194, 88] on span "Open page" at bounding box center [1214, 83] width 71 height 18
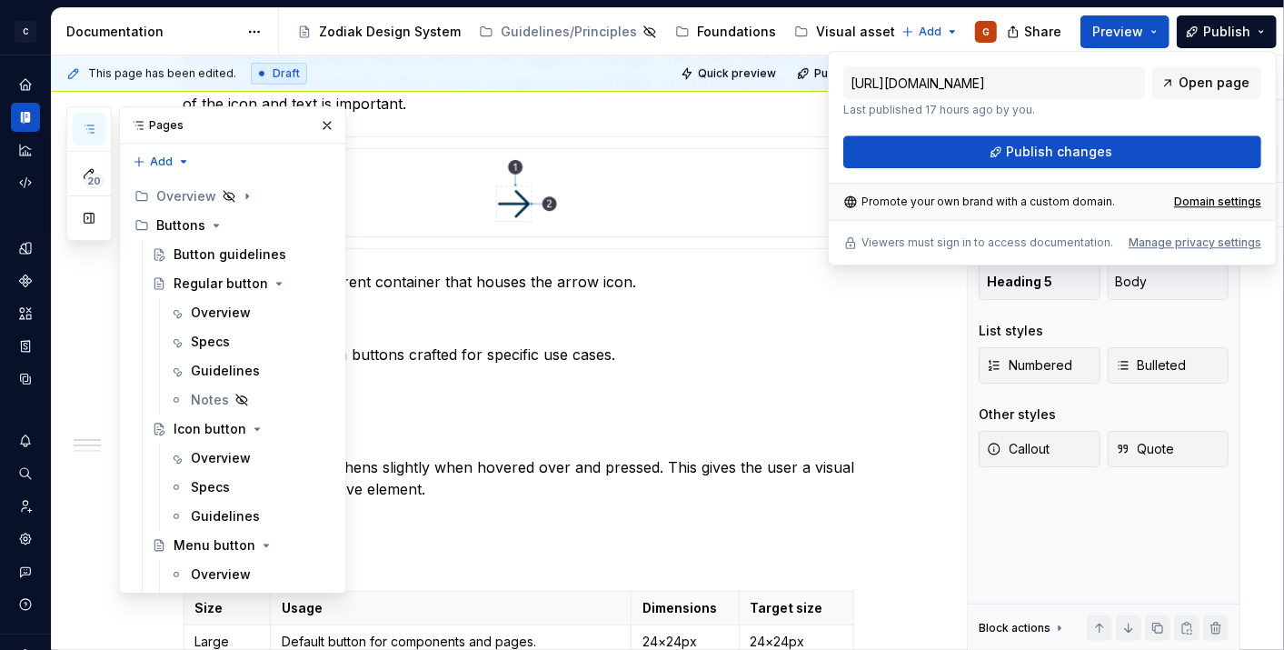
scroll to position [0, 0]
drag, startPoint x: 488, startPoint y: 316, endPoint x: 369, endPoint y: 287, distance: 122.5
click at [488, 316] on p "Arrow icon ." at bounding box center [537, 311] width 665 height 22
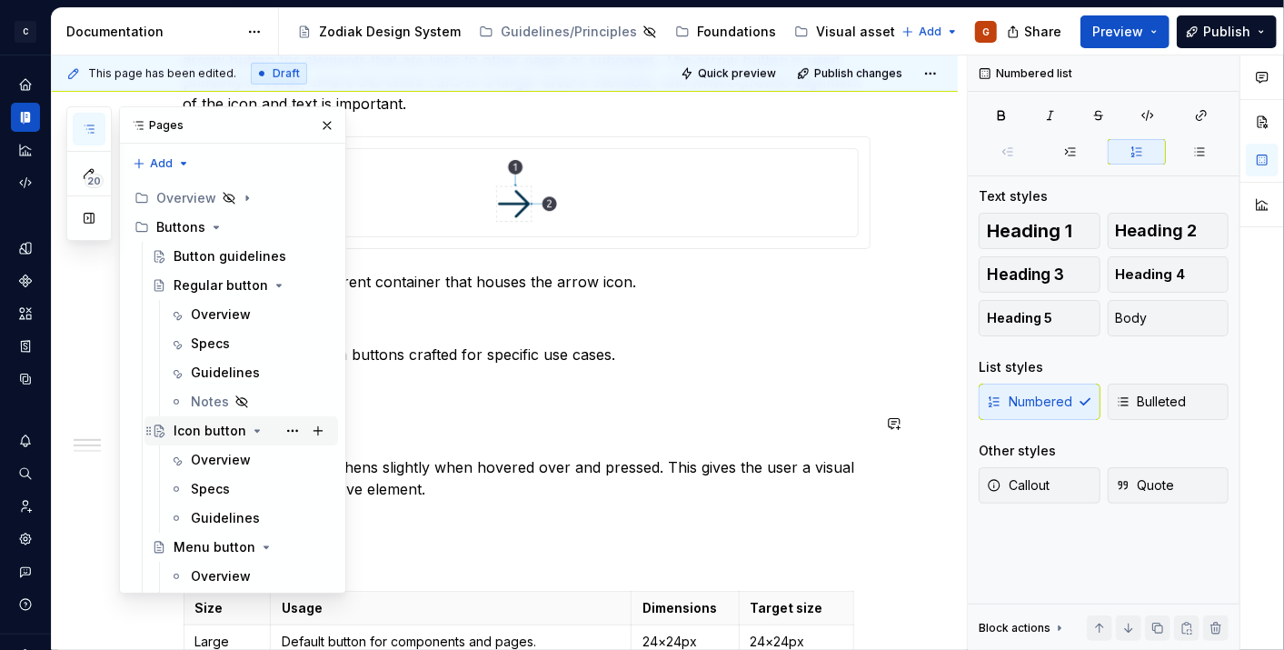
click at [203, 430] on div "Icon button" at bounding box center [210, 431] width 73 height 18
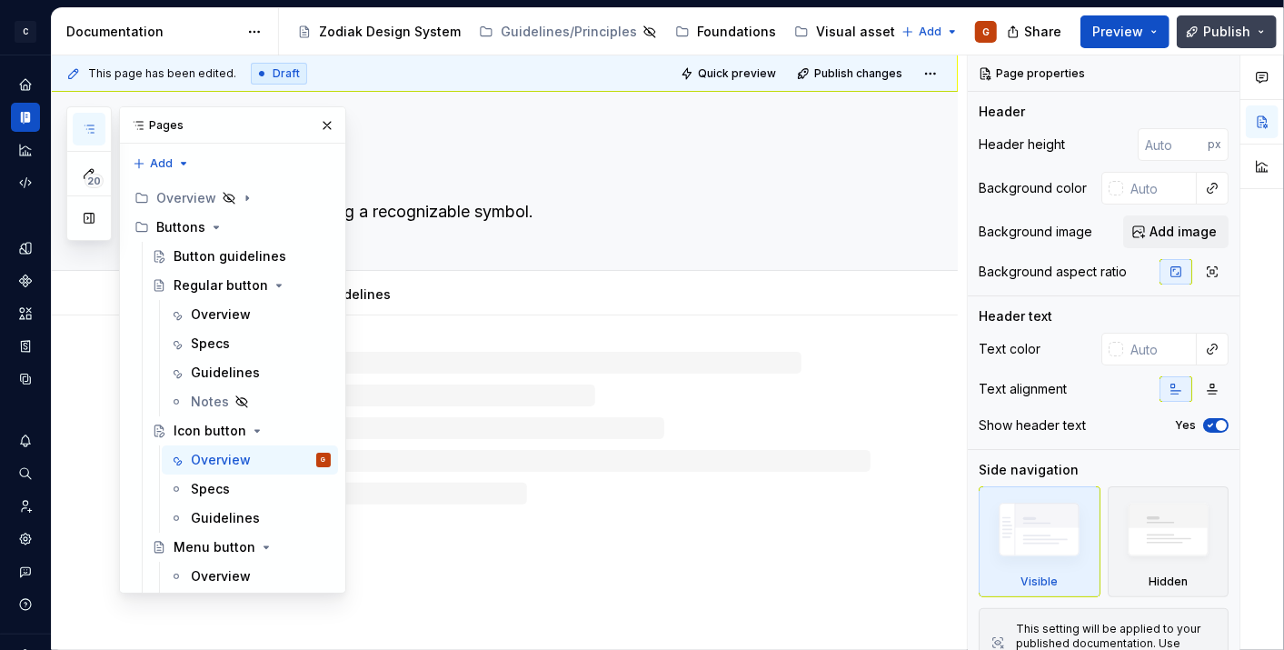
click at [1218, 31] on span "Publish" at bounding box center [1226, 32] width 47 height 18
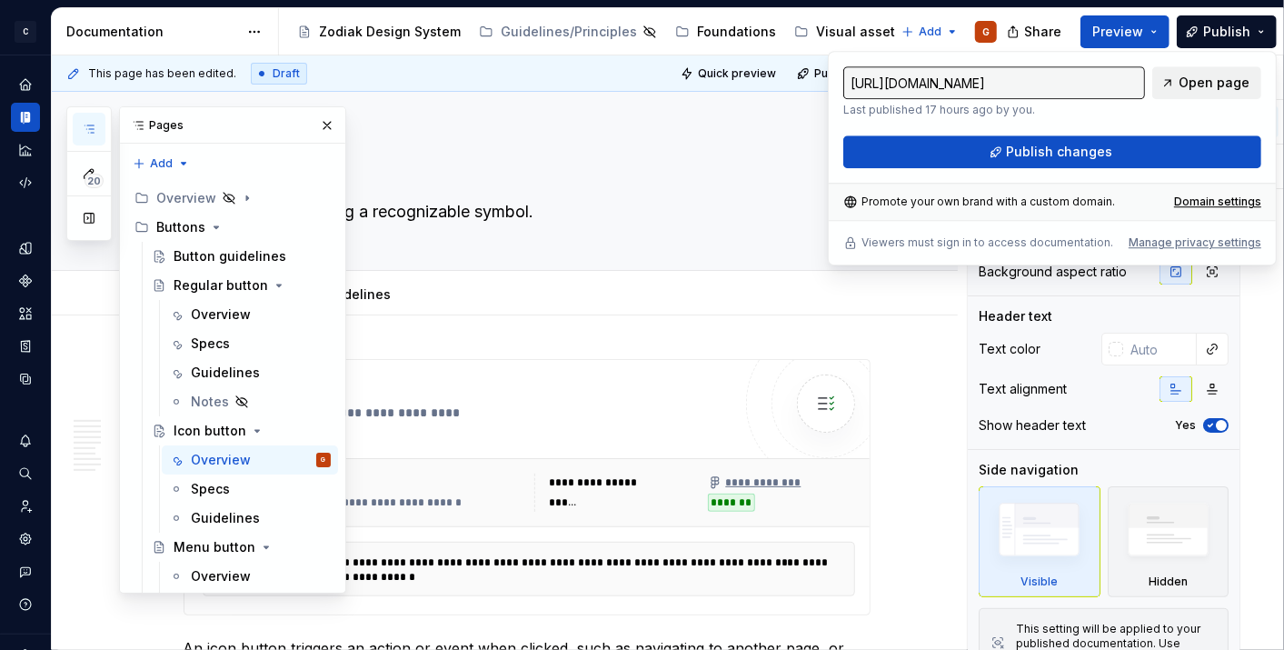
drag, startPoint x: 1218, startPoint y: 31, endPoint x: 1206, endPoint y: 83, distance: 53.1
click at [1206, 83] on span "Open page" at bounding box center [1214, 83] width 71 height 18
click at [1173, 91] on link "Open page" at bounding box center [1206, 82] width 109 height 33
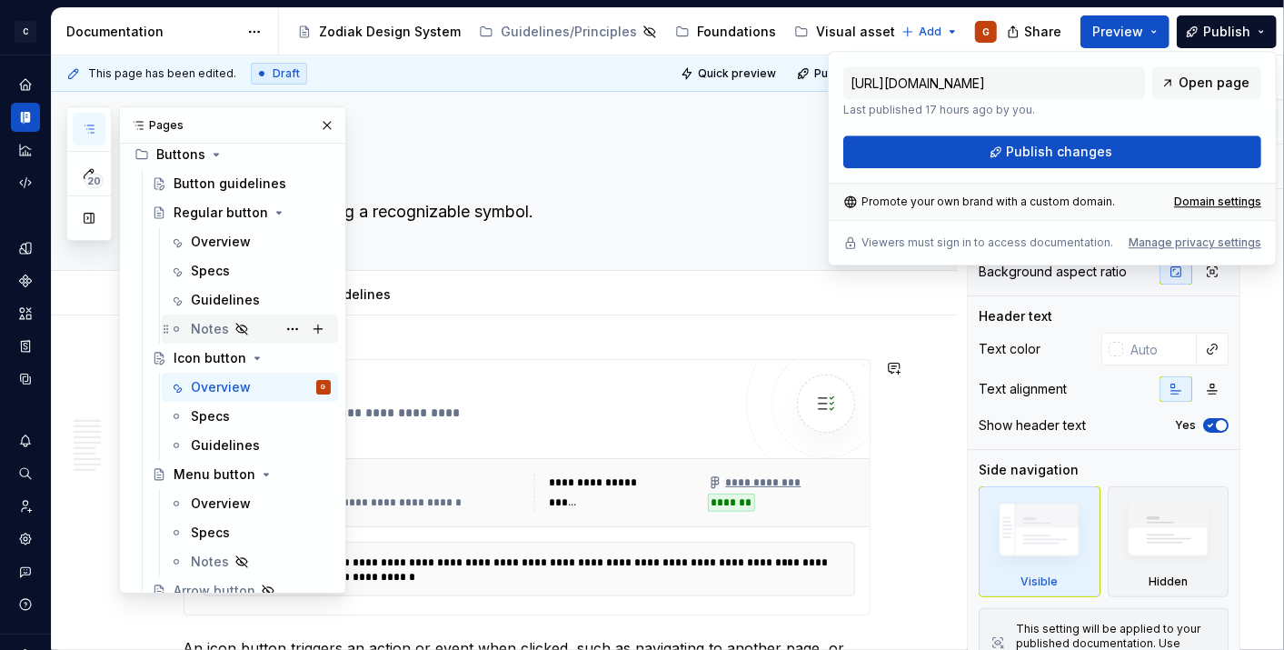
scroll to position [101, 0]
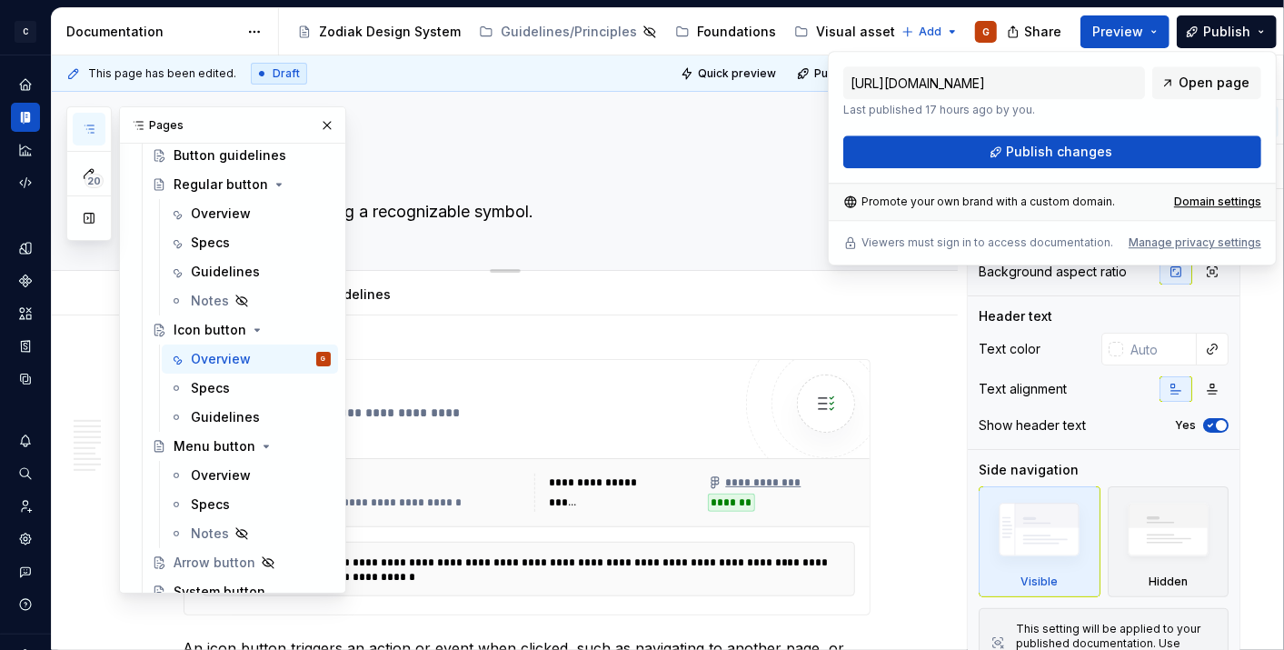
drag, startPoint x: 480, startPoint y: 313, endPoint x: 464, endPoint y: 263, distance: 53.2
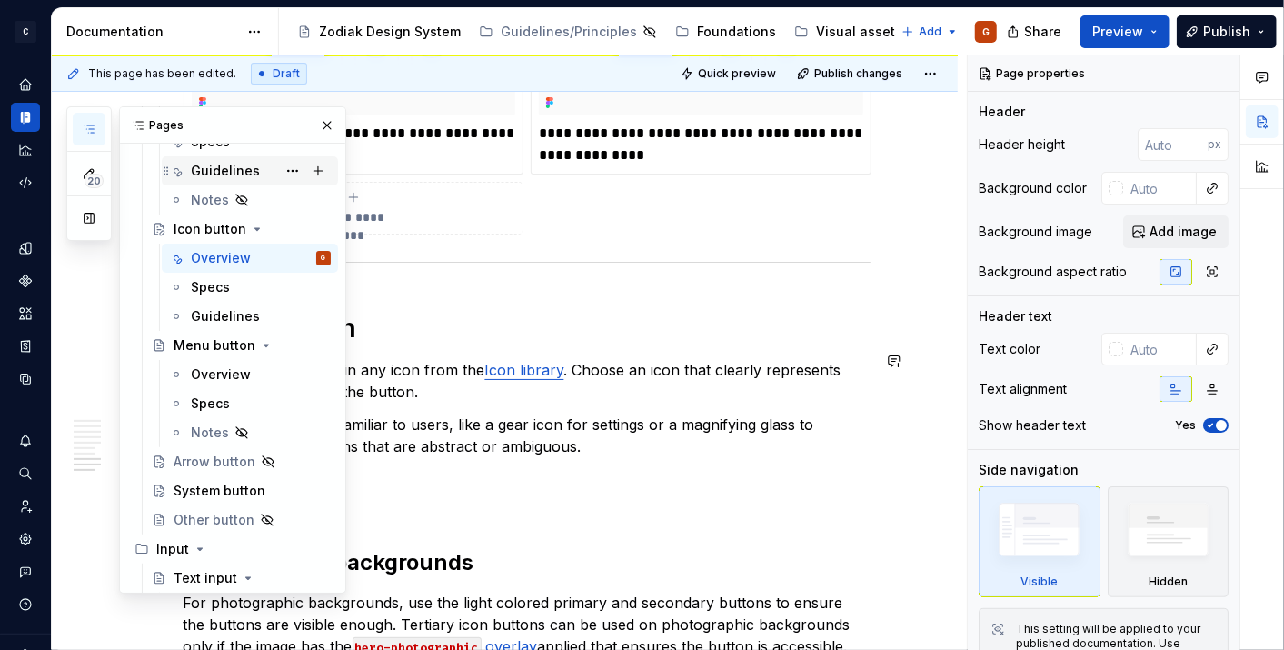
scroll to position [303, 0]
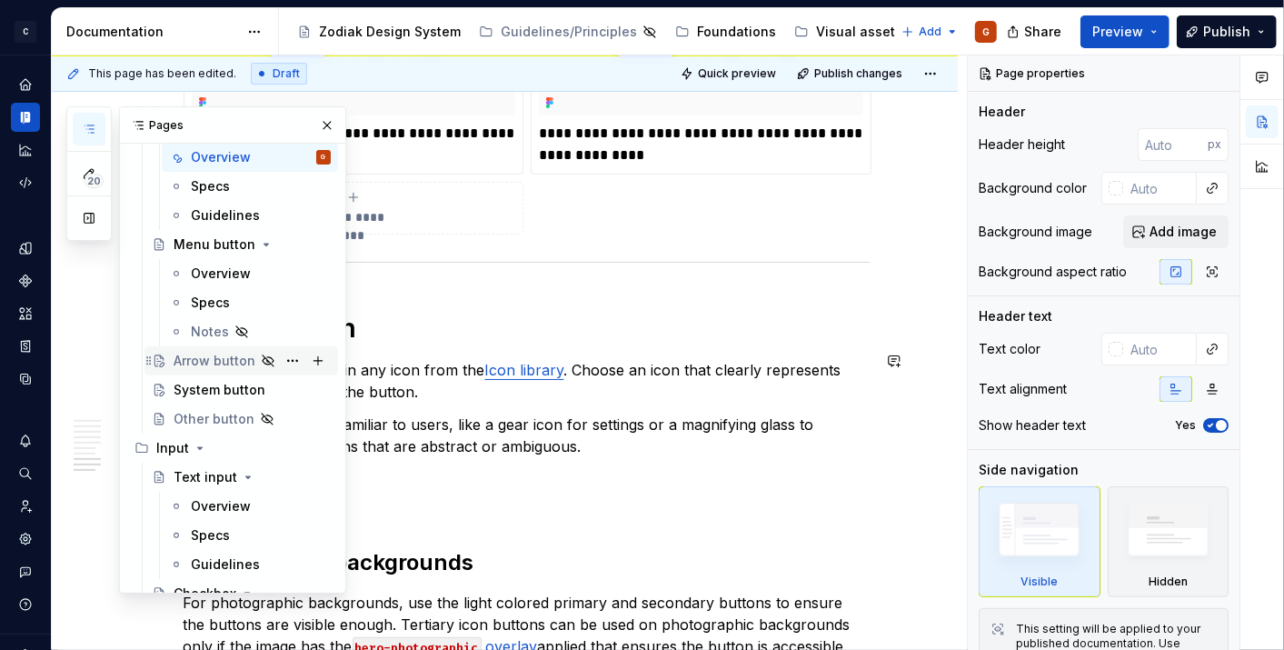
click at [200, 365] on div "Arrow button" at bounding box center [215, 361] width 82 height 18
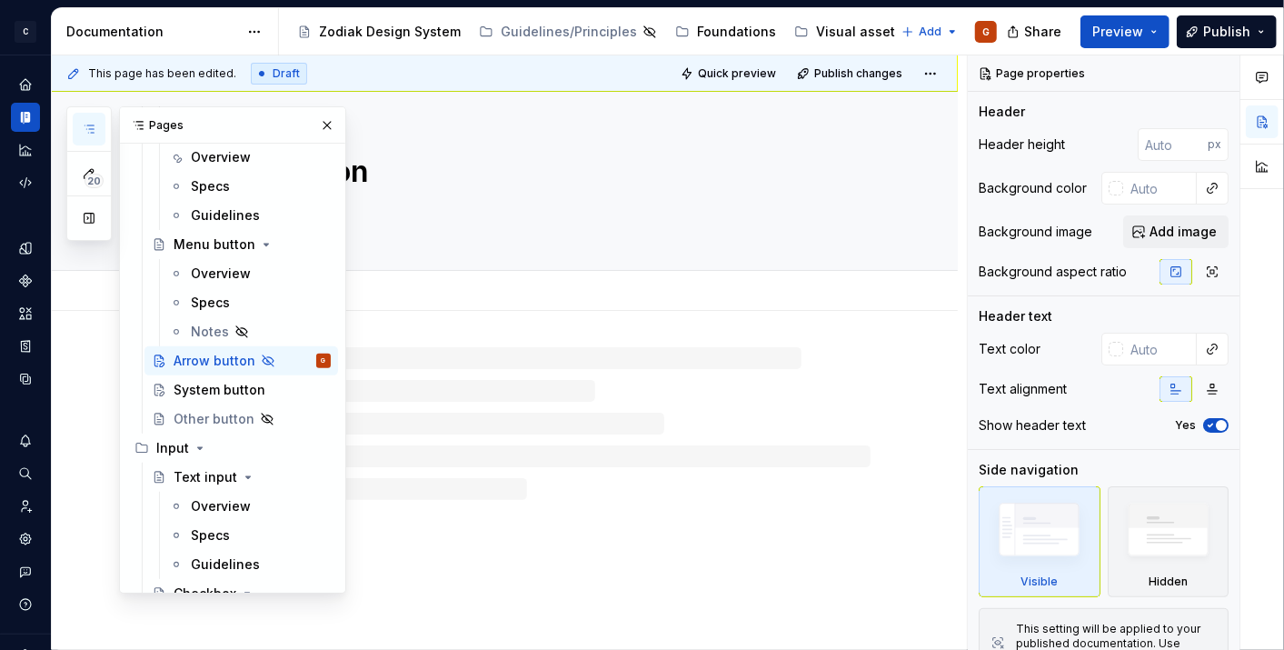
click at [607, 250] on div "Arrow button" at bounding box center [527, 181] width 687 height 178
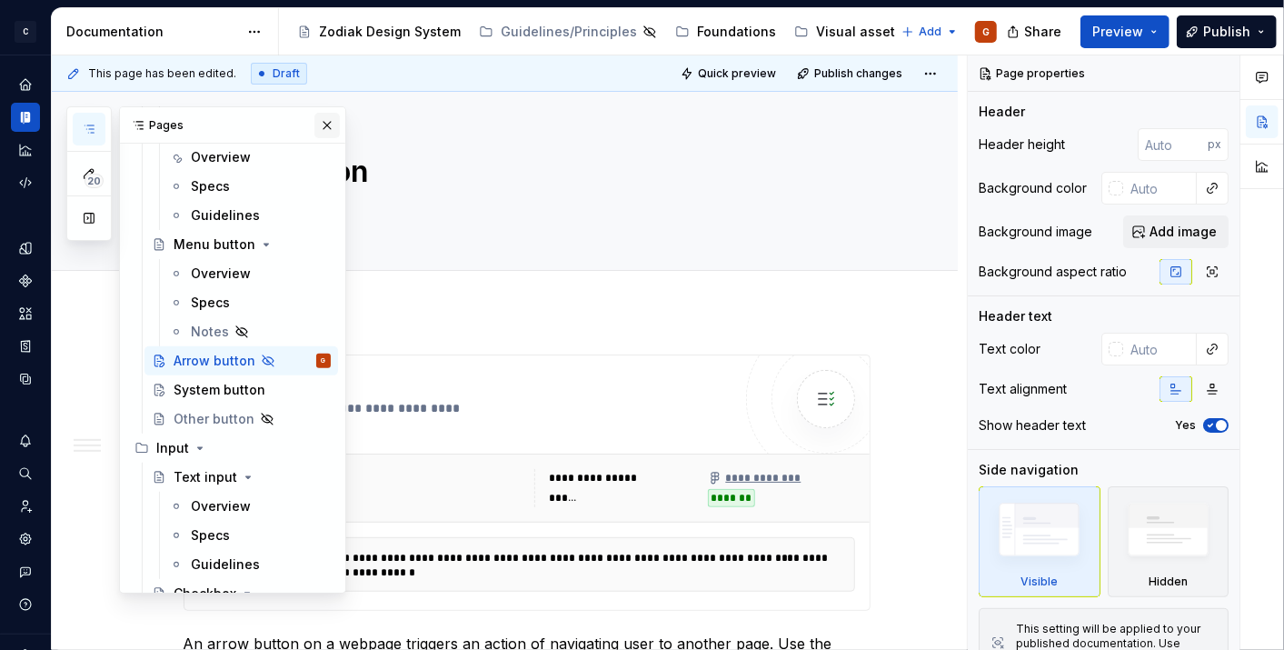
click at [322, 127] on button "button" at bounding box center [326, 125] width 25 height 25
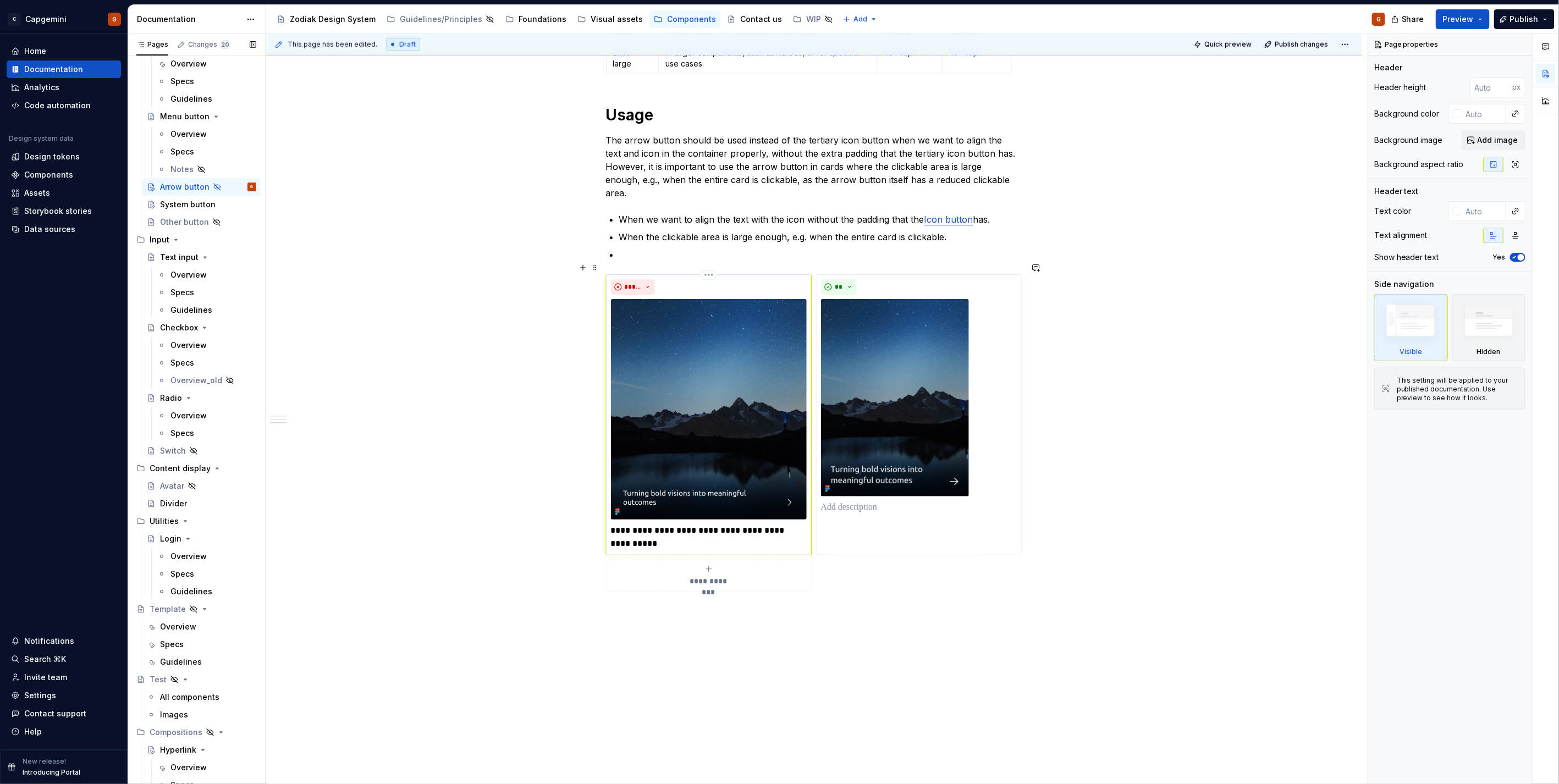
scroll to position [704, 0]
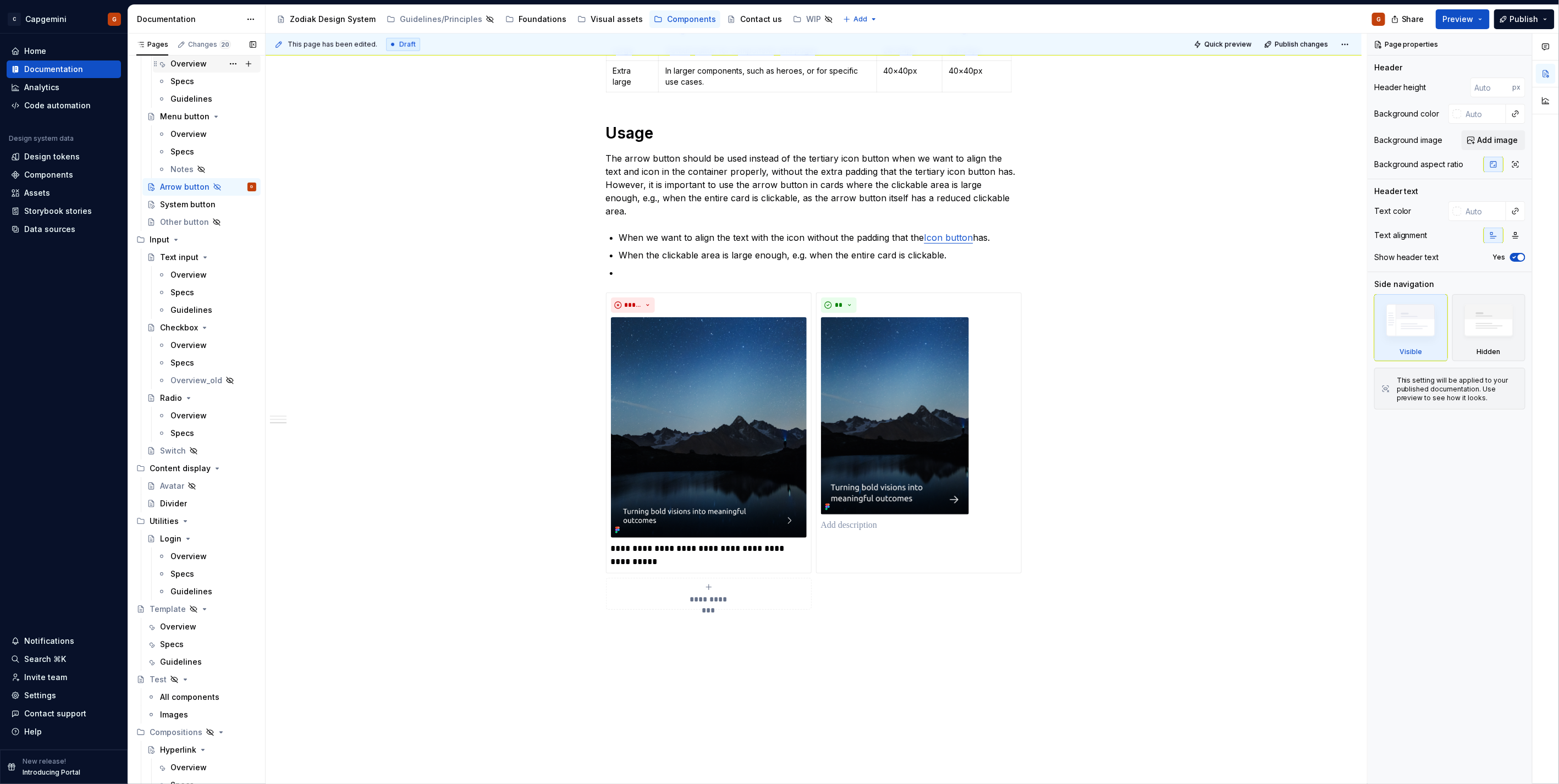
click at [169, 71] on div "Overview" at bounding box center [207, 64] width 99 height 15
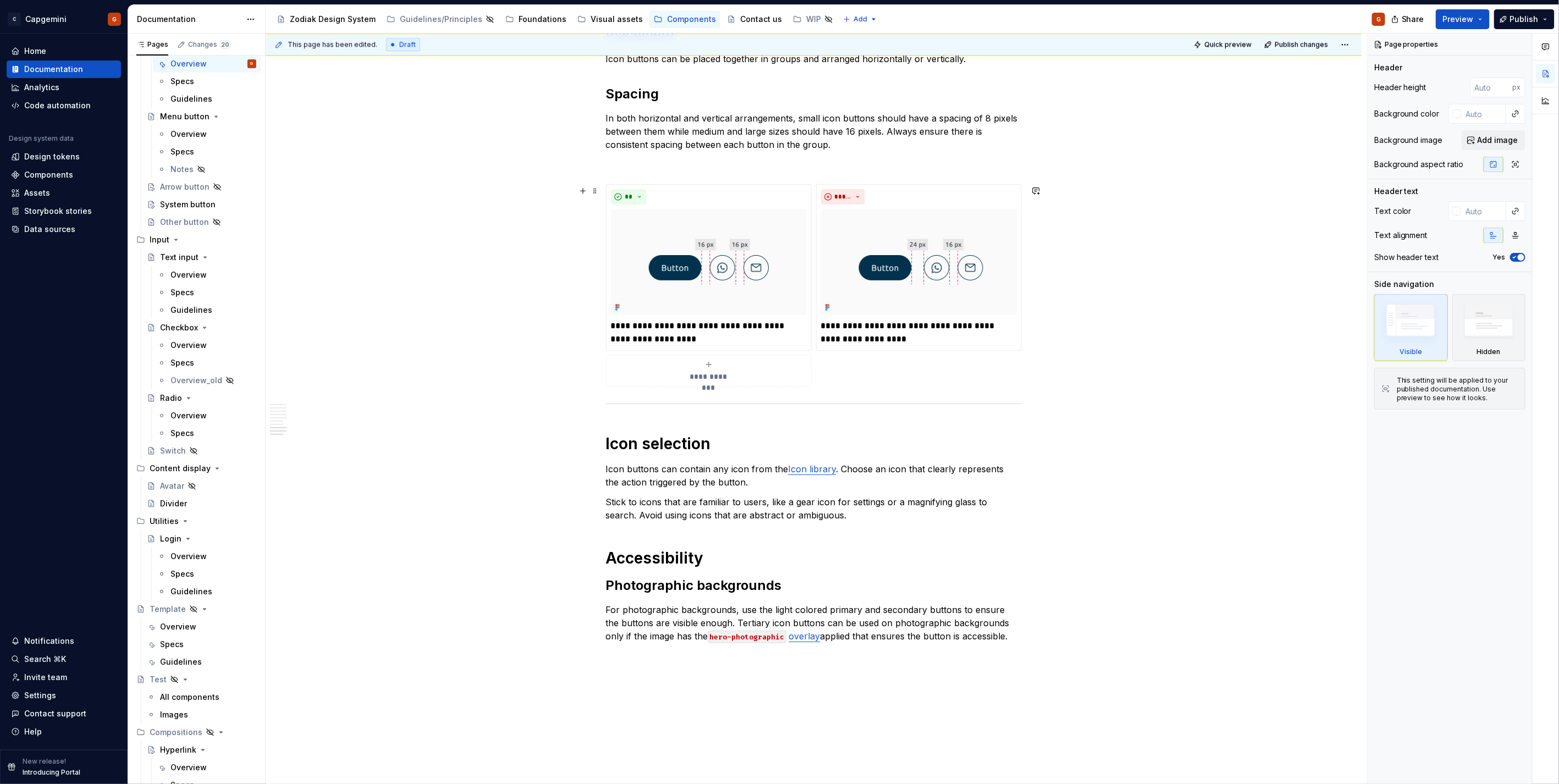
scroll to position [2139, 0]
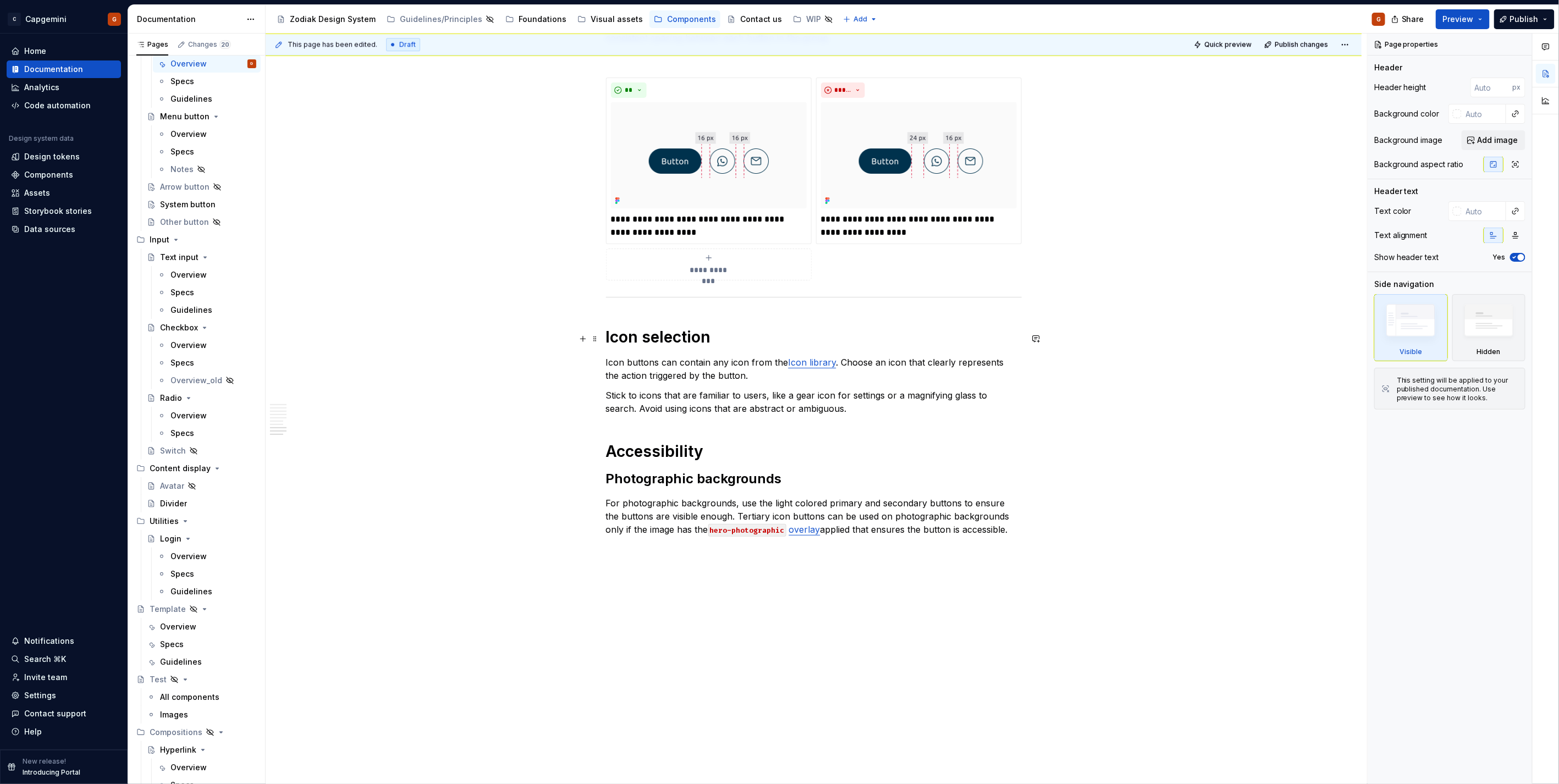
click at [606, 337] on h1 "Icon selection" at bounding box center [813, 337] width 416 height 20
type textarea "*"
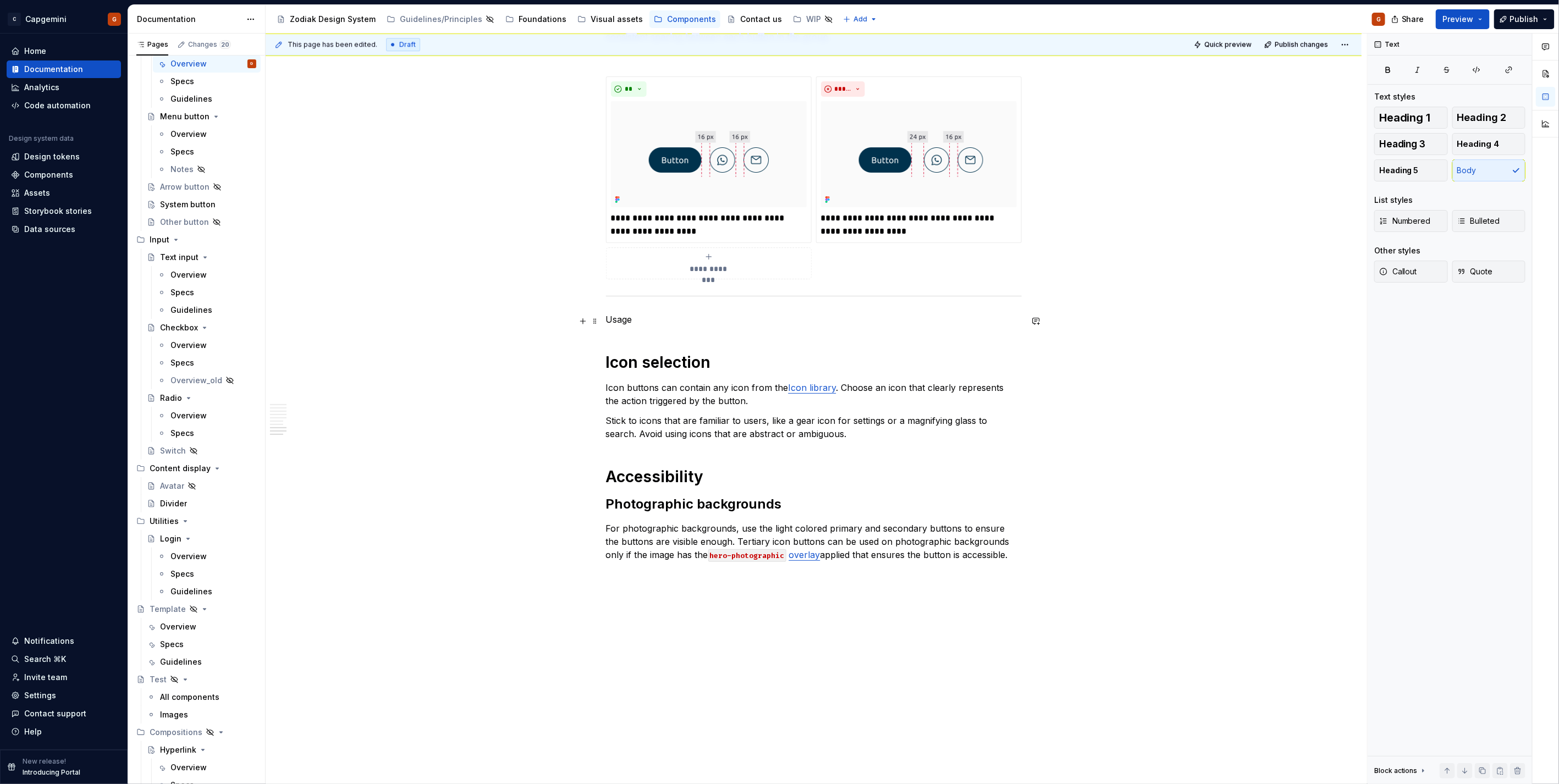
click at [616, 318] on p "Usage" at bounding box center [813, 319] width 416 height 13
click at [776, 114] on span "Heading 1" at bounding box center [1405, 117] width 51 height 11
click at [718, 339] on h1 "Usage" at bounding box center [813, 336] width 416 height 20
click at [721, 337] on h1 "Usage" at bounding box center [813, 336] width 416 height 20
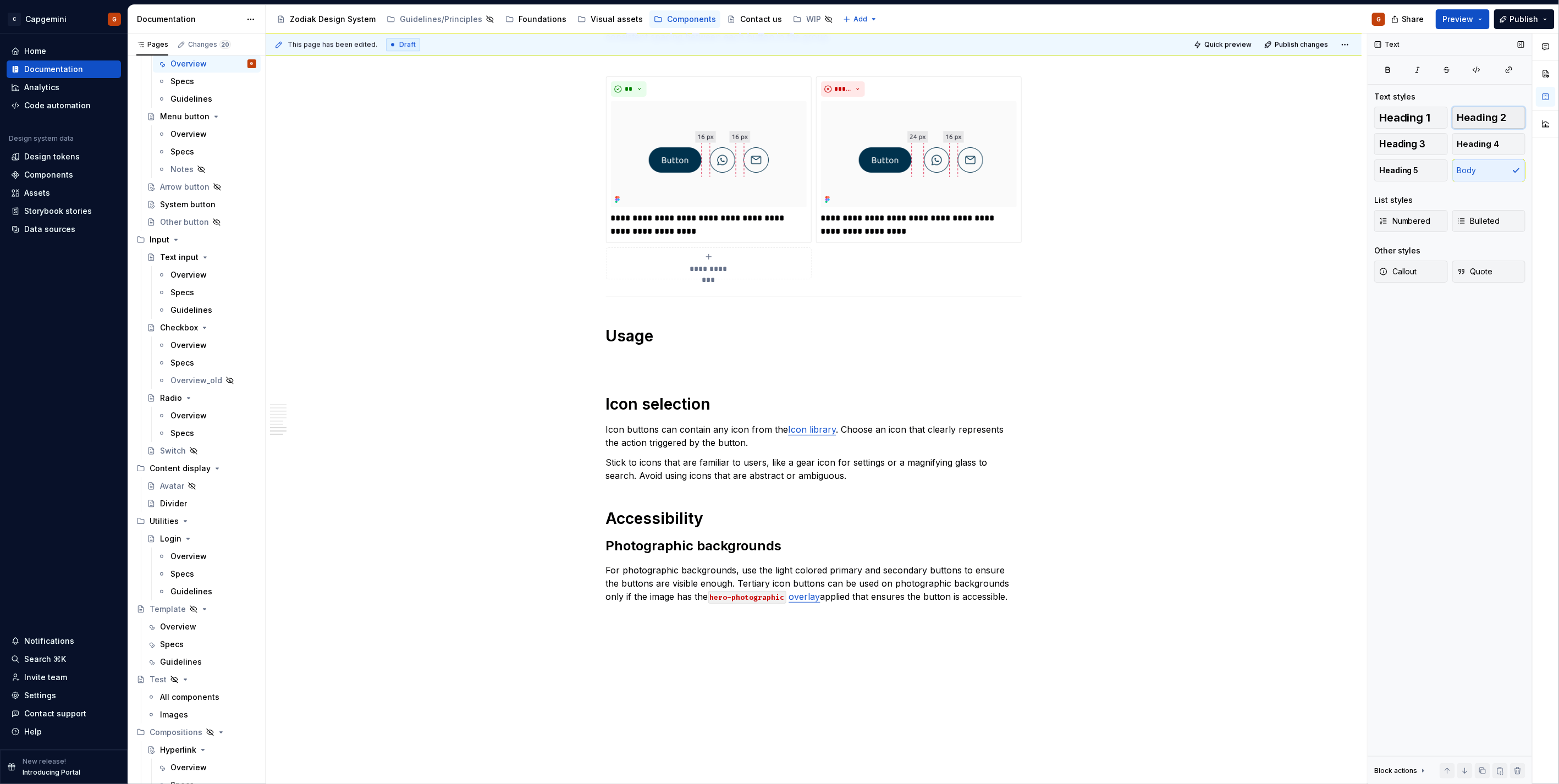
click at [776, 123] on button "Heading 2" at bounding box center [1489, 117] width 74 height 22
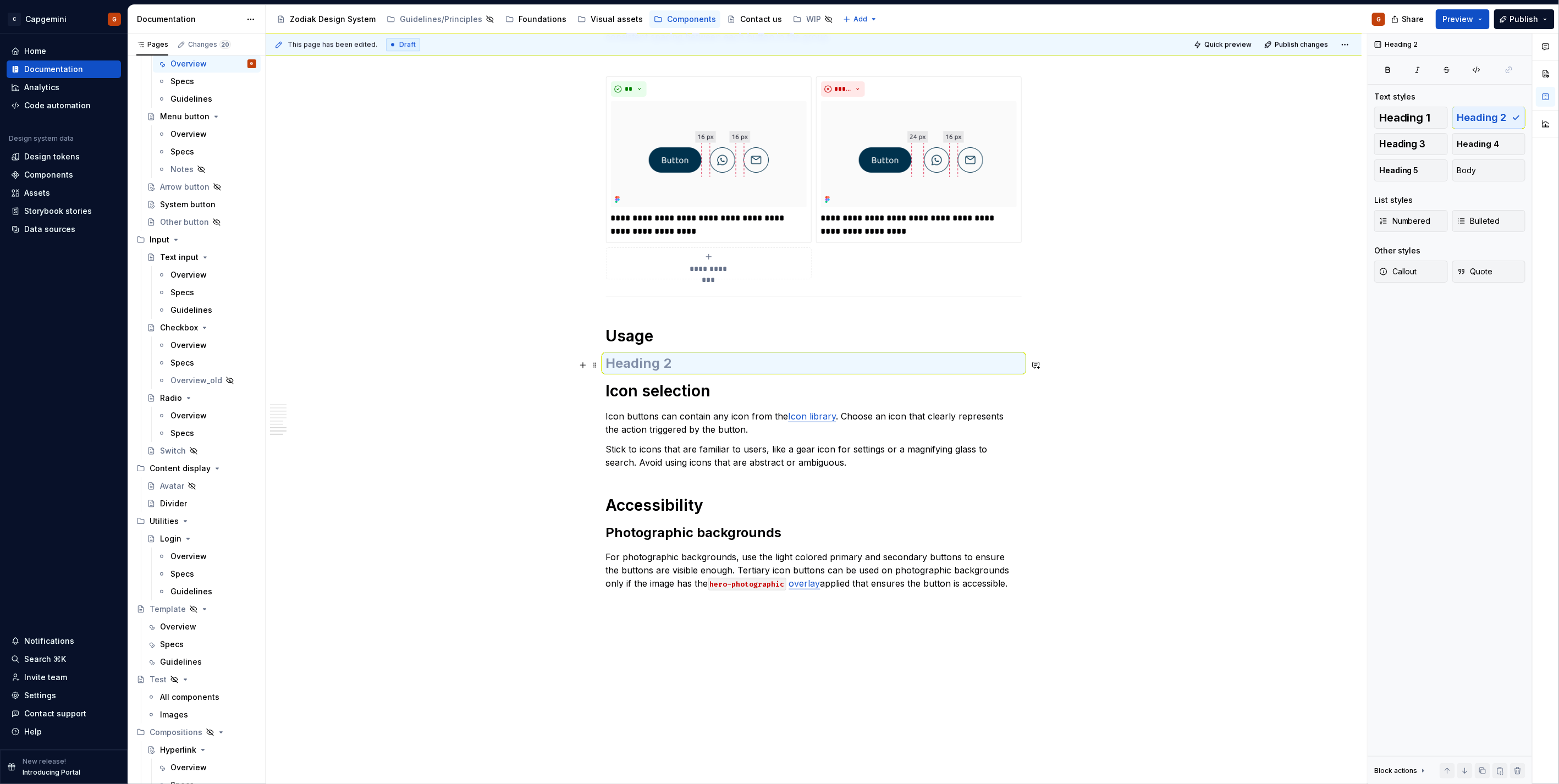
click at [661, 359] on h2 at bounding box center [813, 363] width 416 height 18
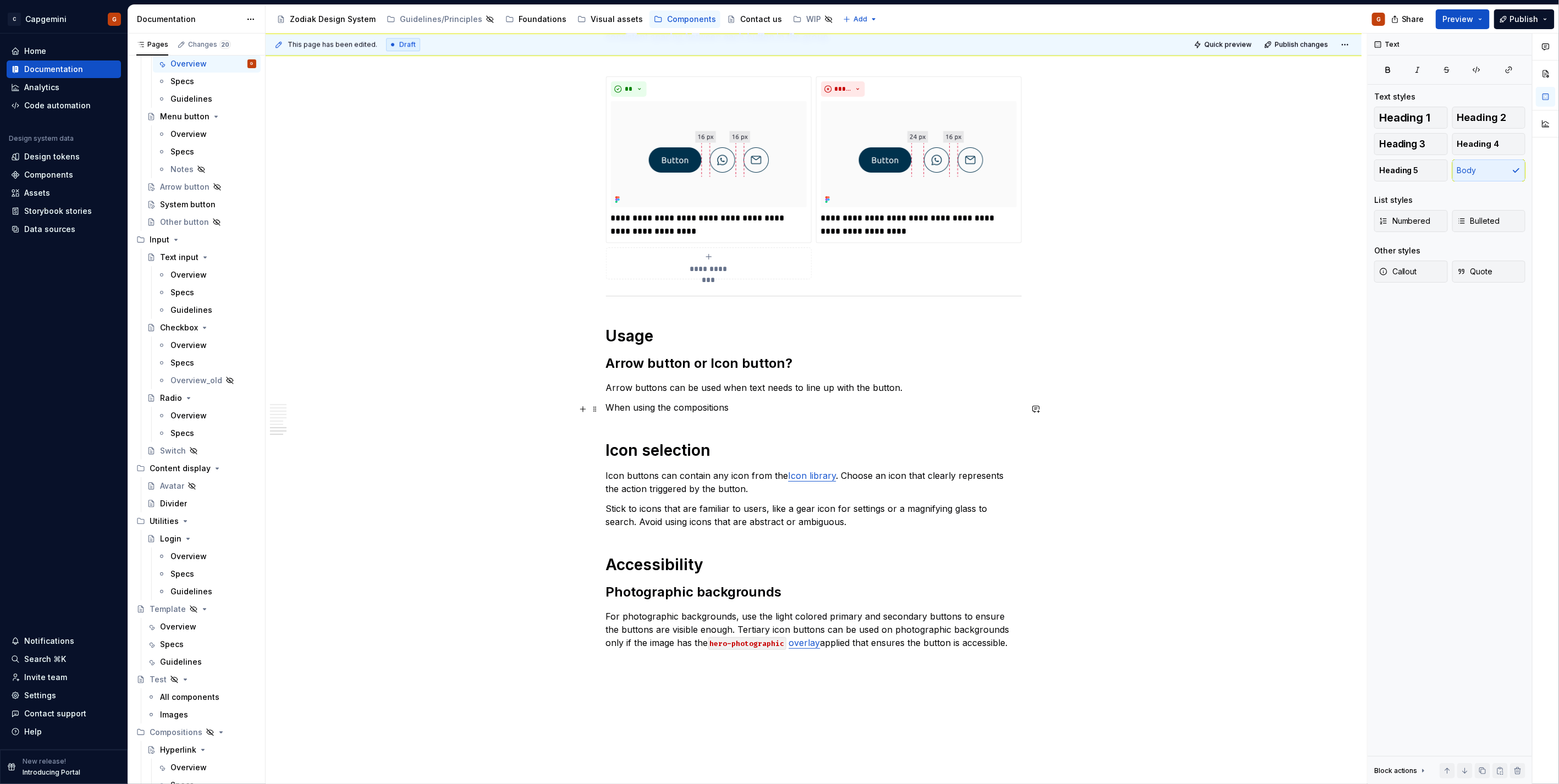
click at [688, 393] on p "When using the compositions" at bounding box center [813, 407] width 416 height 13
click at [776, 387] on button "button" at bounding box center [925, 388] width 15 height 15
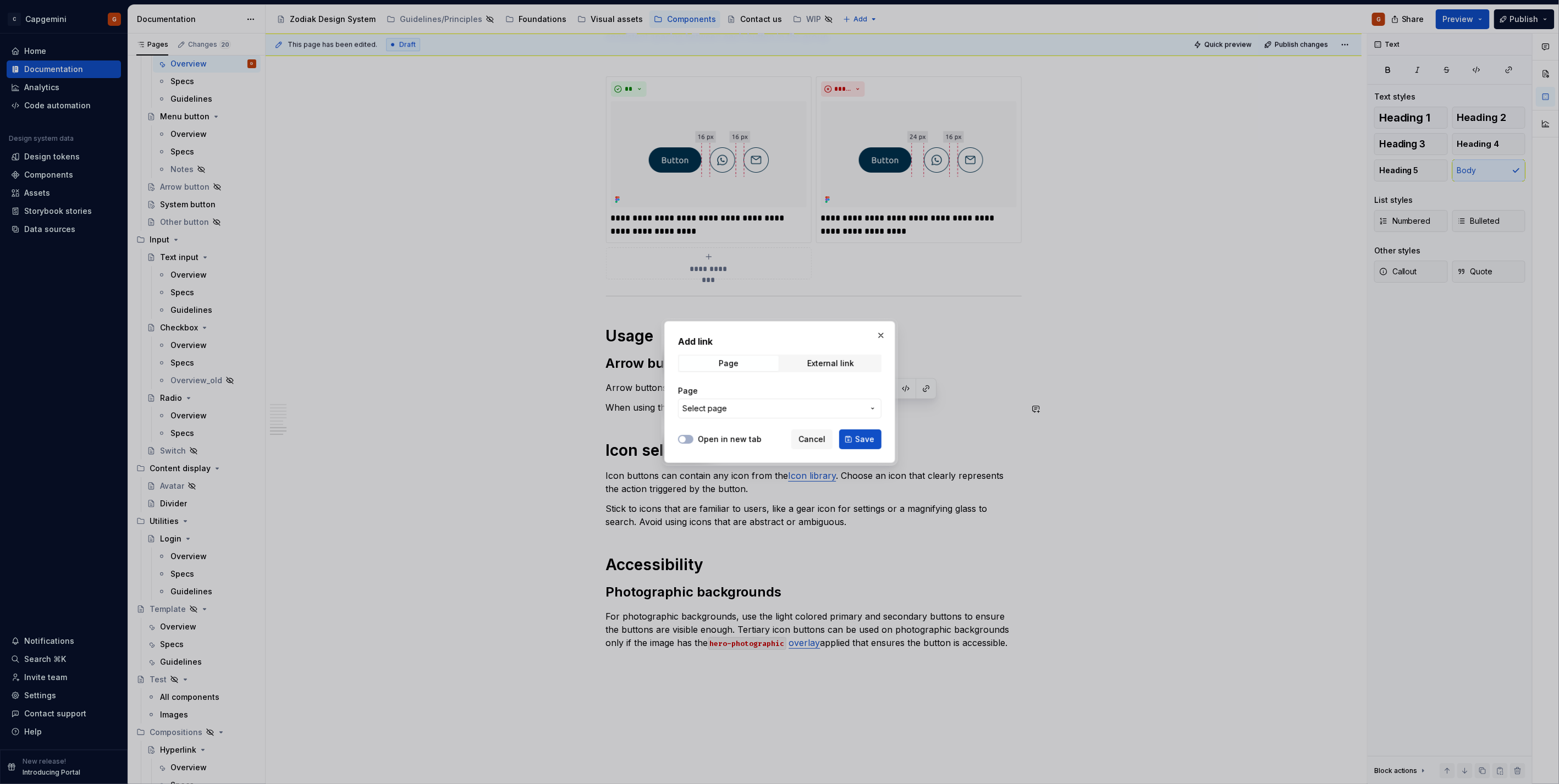
click at [776, 393] on span "Select page" at bounding box center [773, 408] width 182 height 11
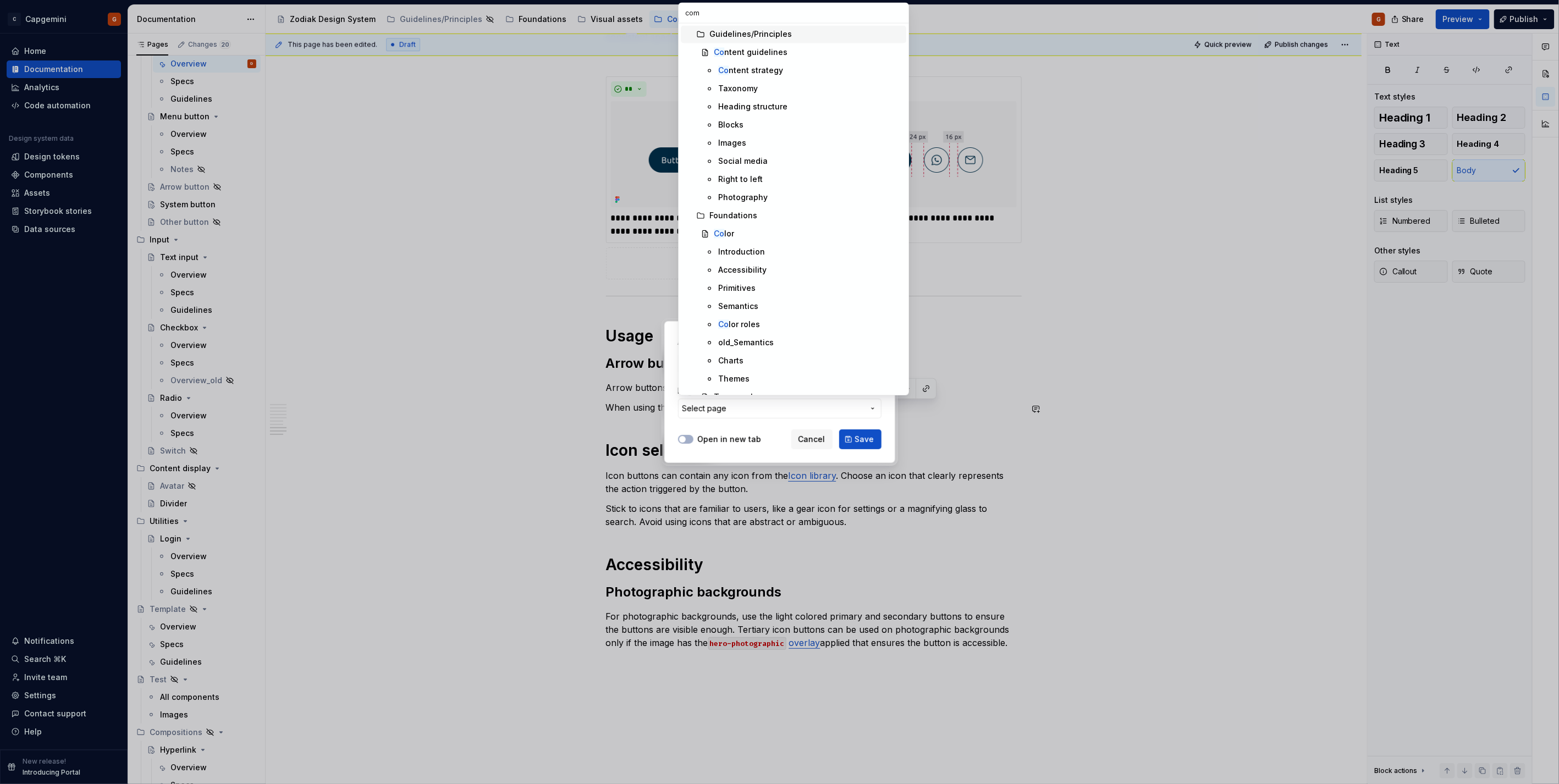
type input "comp"
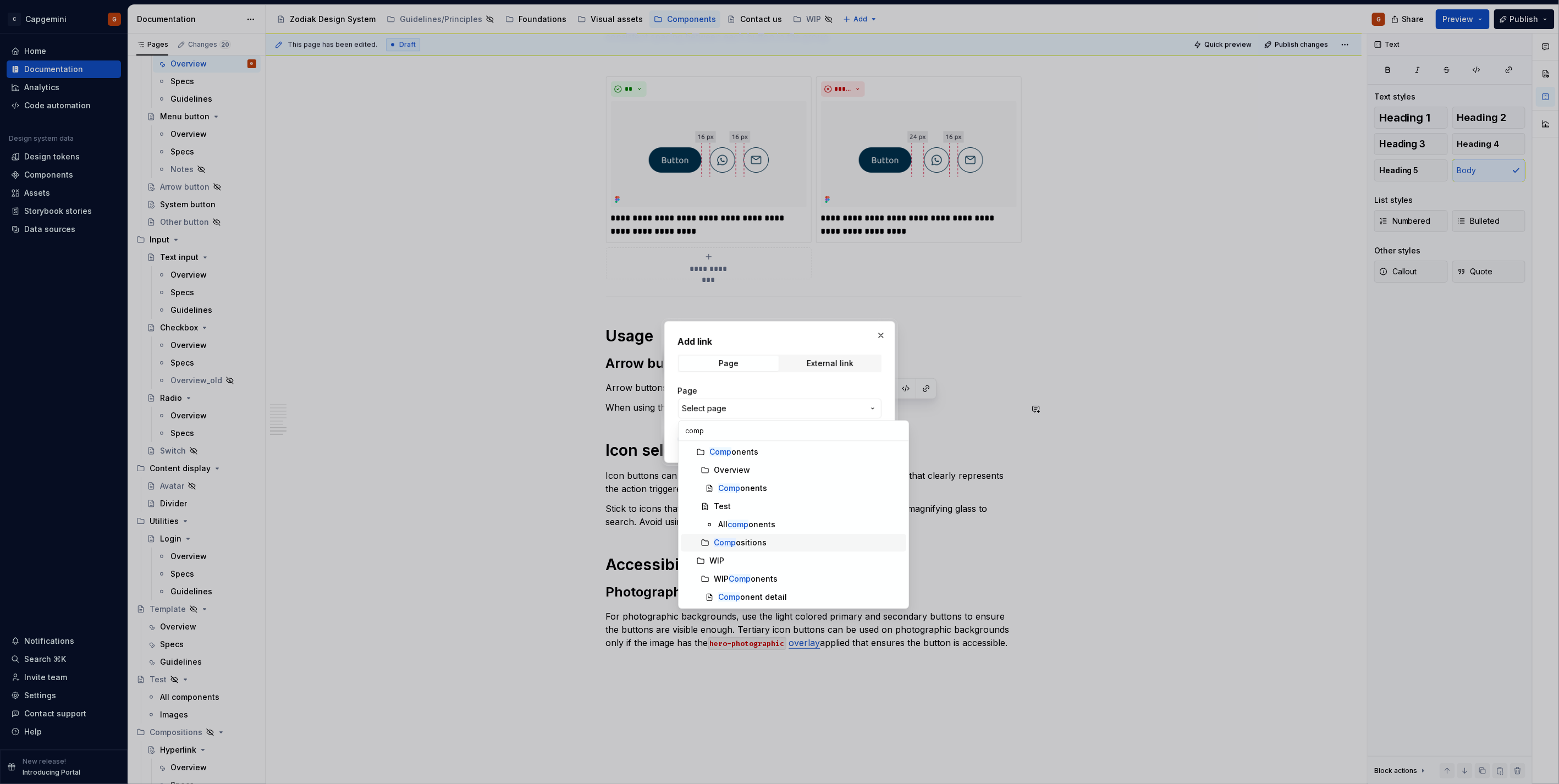
click at [770, 393] on div "Comp ositions" at bounding box center [807, 543] width 188 height 11
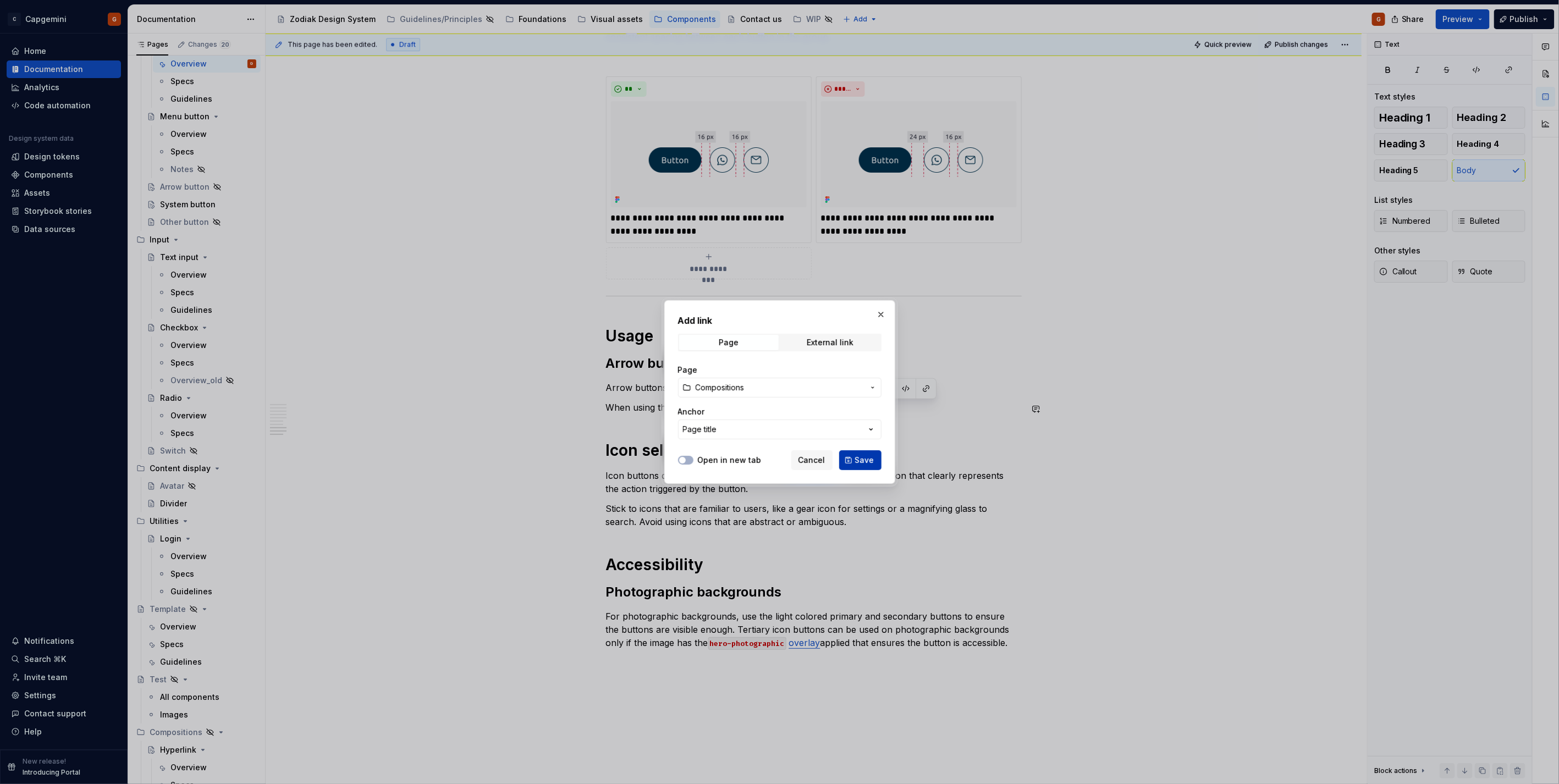
click at [776, 393] on button "Save" at bounding box center [861, 460] width 42 height 20
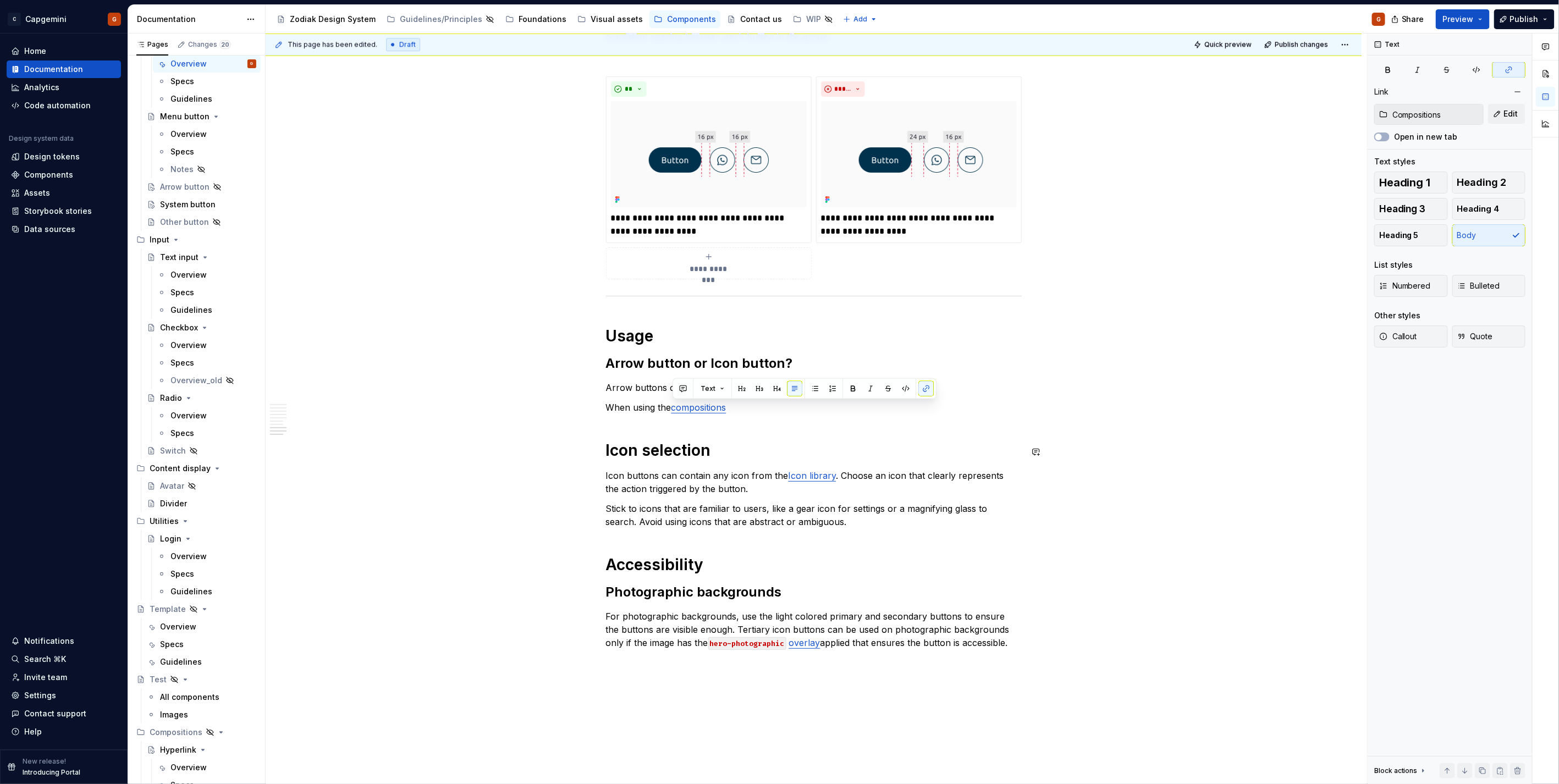
click at [741, 393] on p "When using the compositions" at bounding box center [813, 407] width 416 height 13
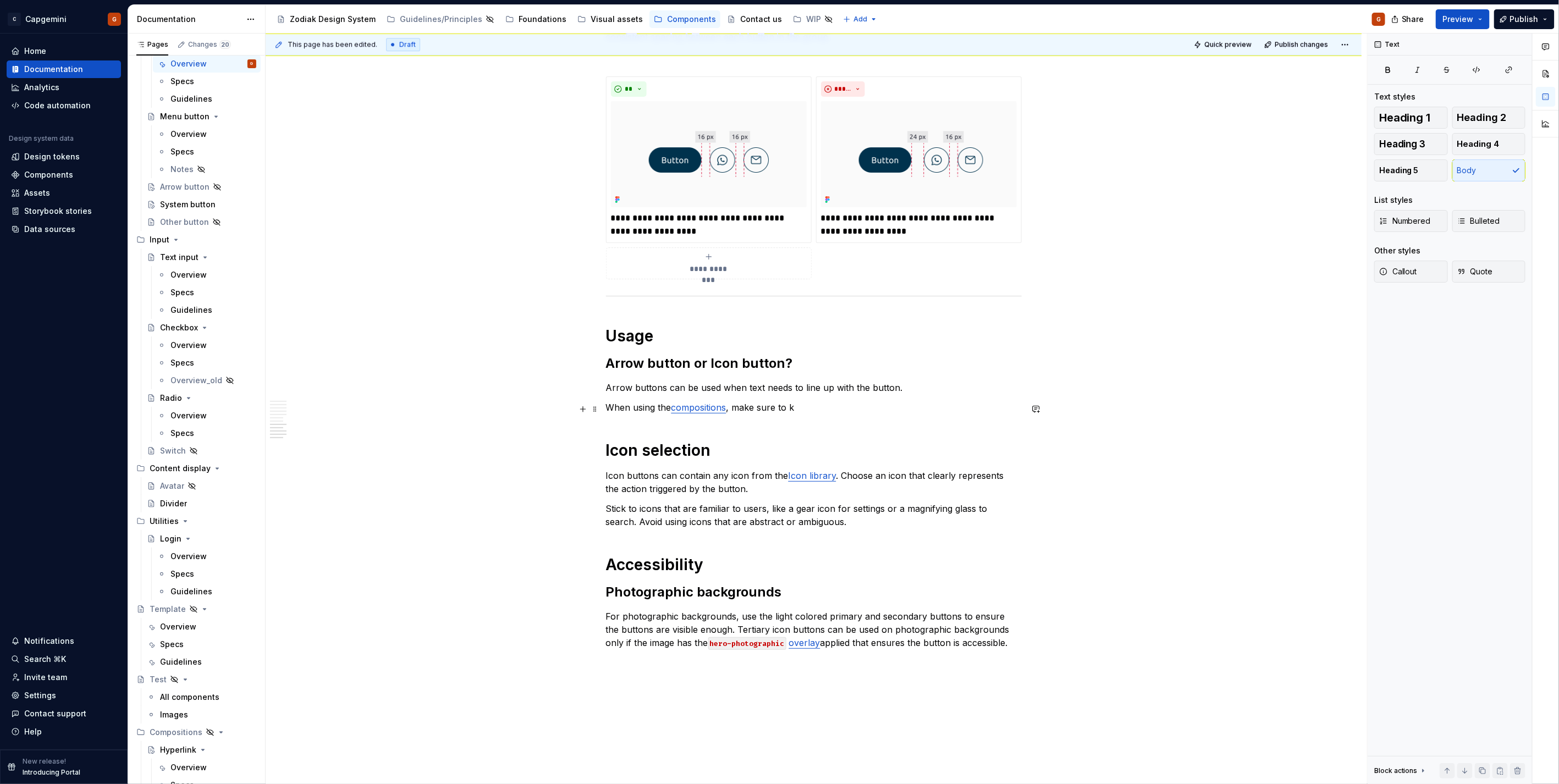
click at [730, 393] on p "When using the compositions , make sure to k" at bounding box center [813, 407] width 416 height 13
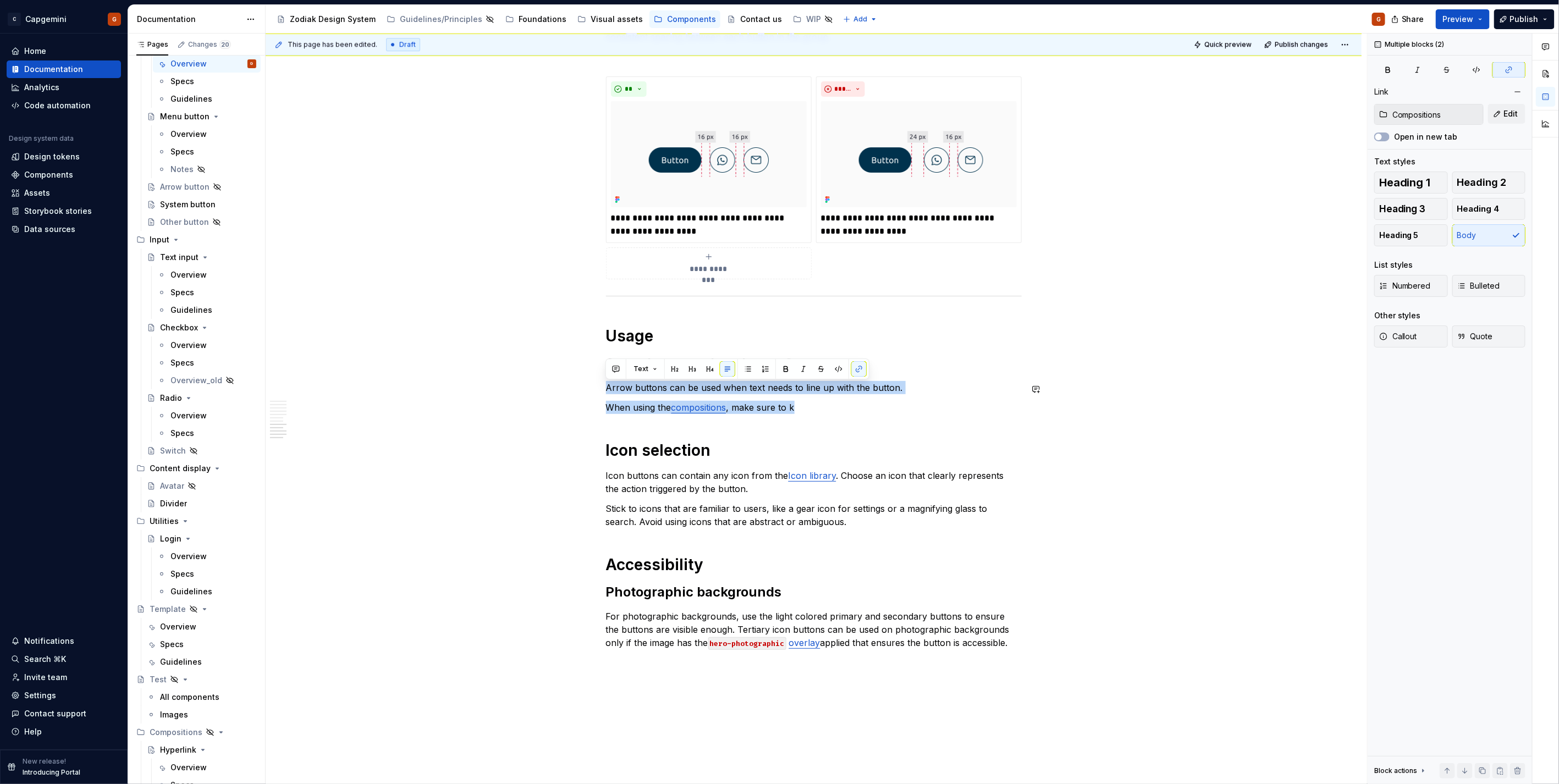
drag, startPoint x: 826, startPoint y: 411, endPoint x: 592, endPoint y: 374, distance: 236.9
click at [741, 393] on p "When using the compositions , make sure to k" at bounding box center [813, 407] width 416 height 13
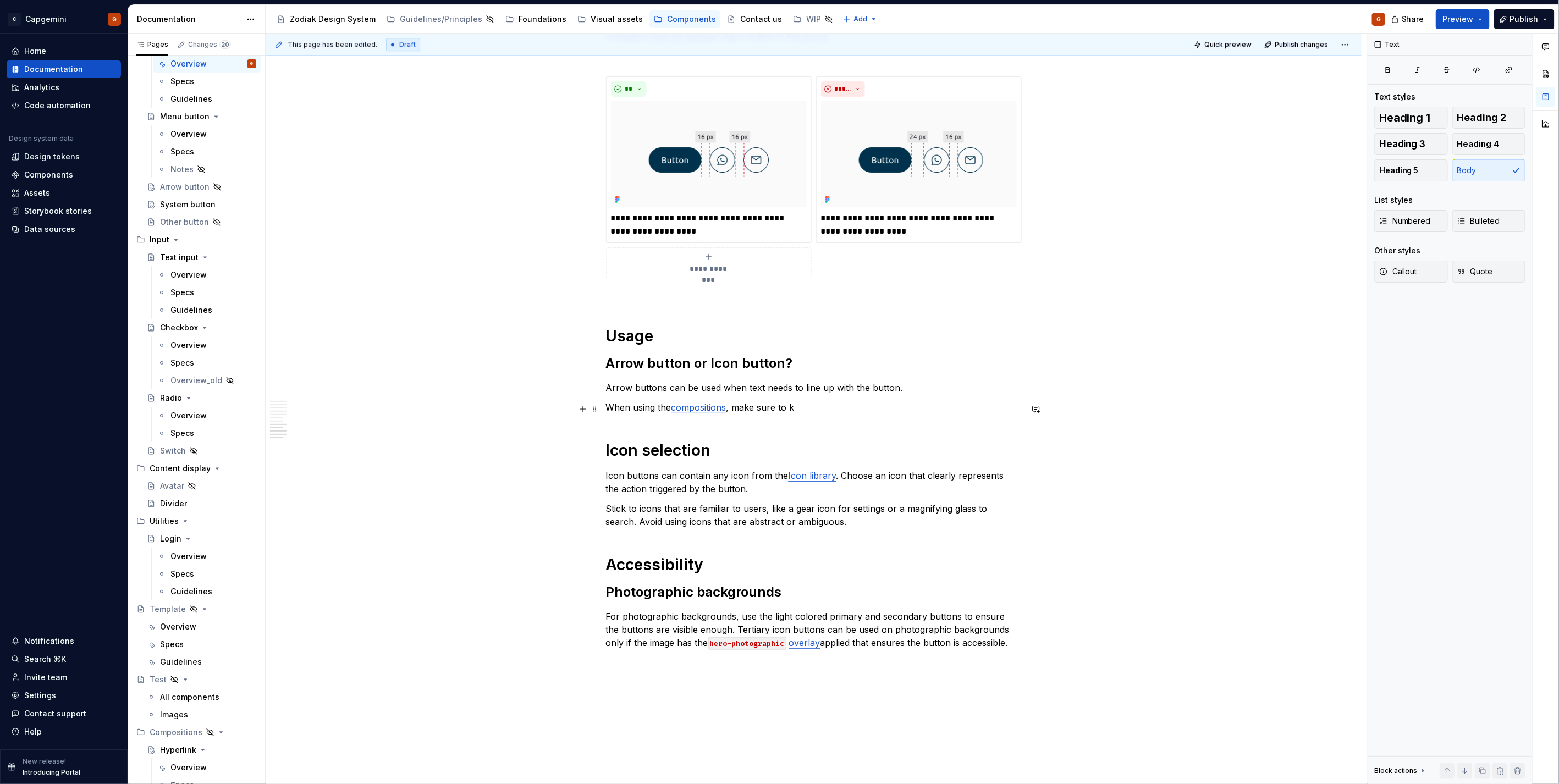
click at [665, 393] on p "When using the compositions , make sure to k" at bounding box center [813, 407] width 416 height 13
click at [776, 393] on p "When using the compositions , make sure to k" at bounding box center [813, 407] width 416 height 13
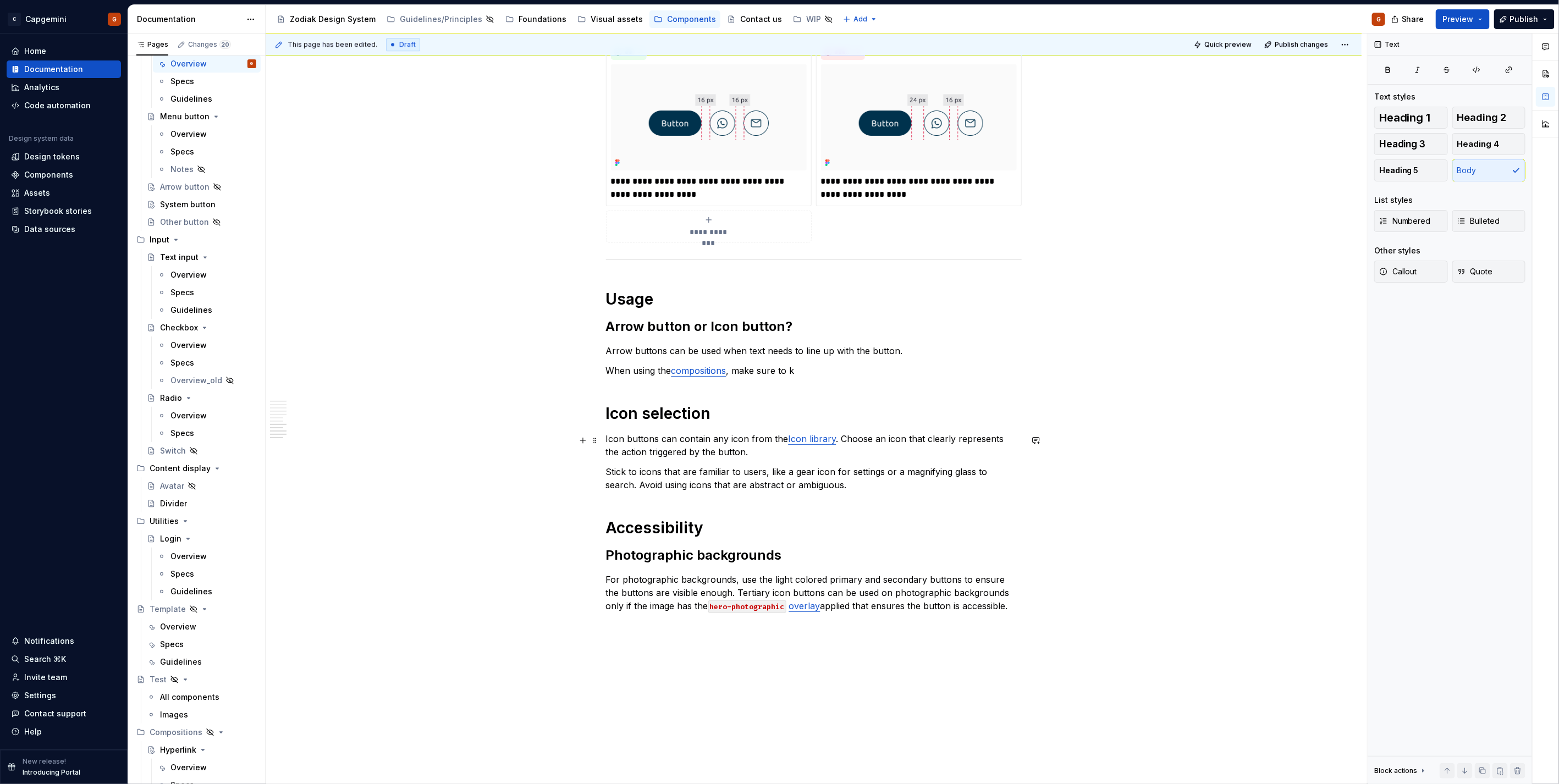
scroll to position [2253, 0]
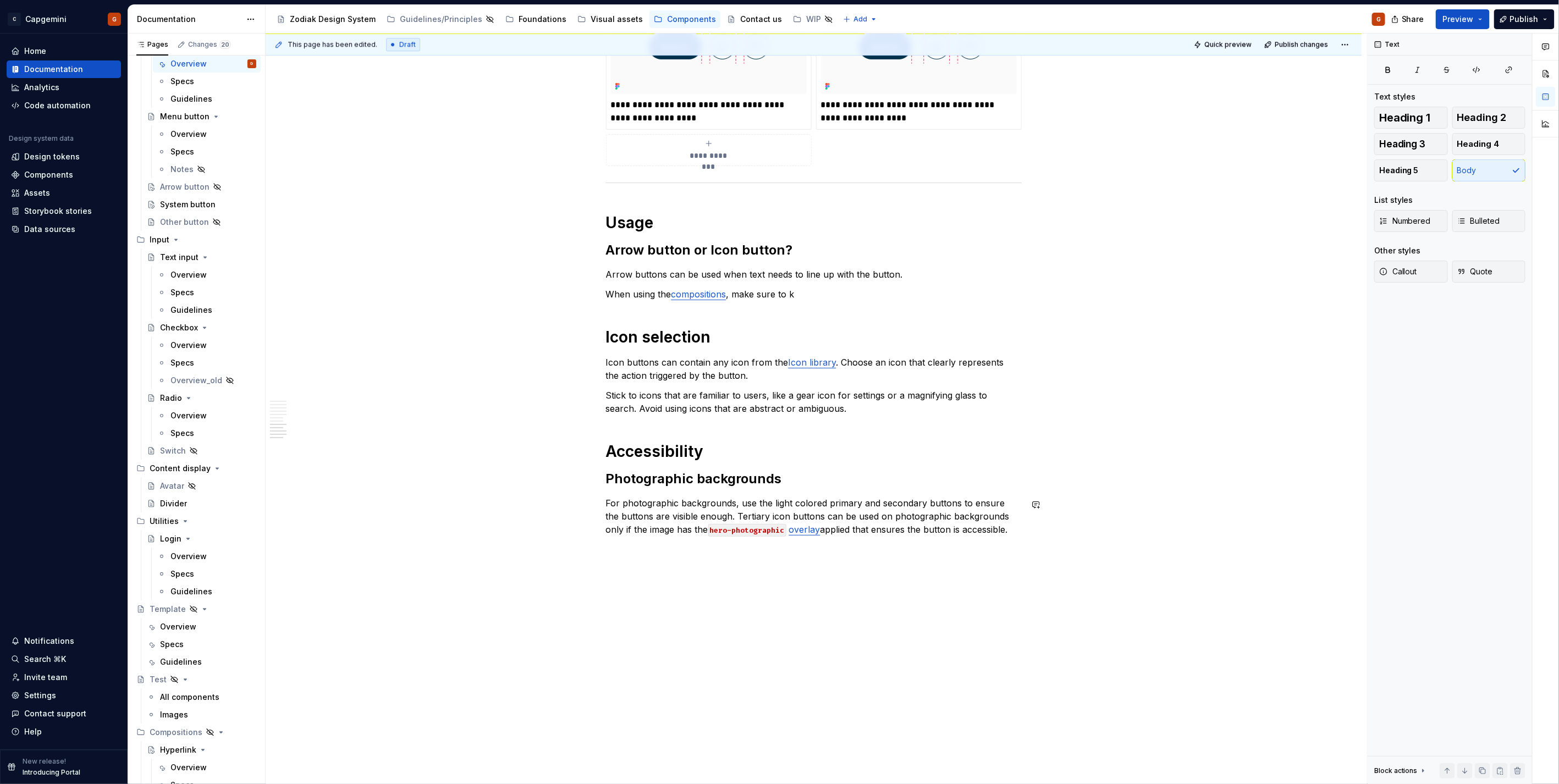
drag, startPoint x: 755, startPoint y: 518, endPoint x: 720, endPoint y: 518, distance: 35.0
click at [720, 393] on p "For photographic backgrounds, use the light colored primary and secondary butto…" at bounding box center [813, 516] width 416 height 39
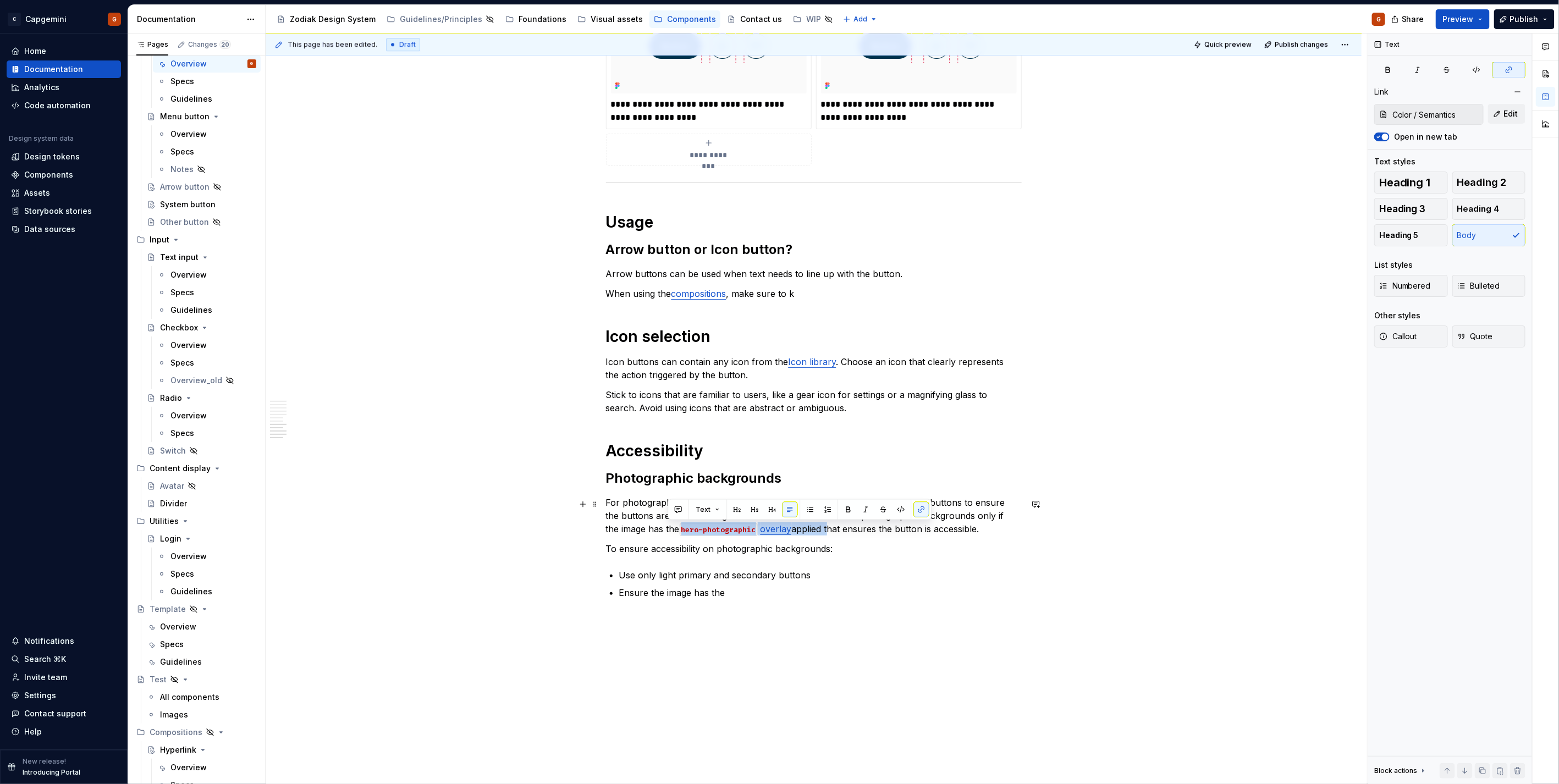
drag, startPoint x: 666, startPoint y: 531, endPoint x: 812, endPoint y: 529, distance: 146.0
click at [776, 393] on p "For photographic backgrounds, use the light colored primary and secondary butto…" at bounding box center [813, 515] width 416 height 39
copy p "hero-photographic overlay applied"
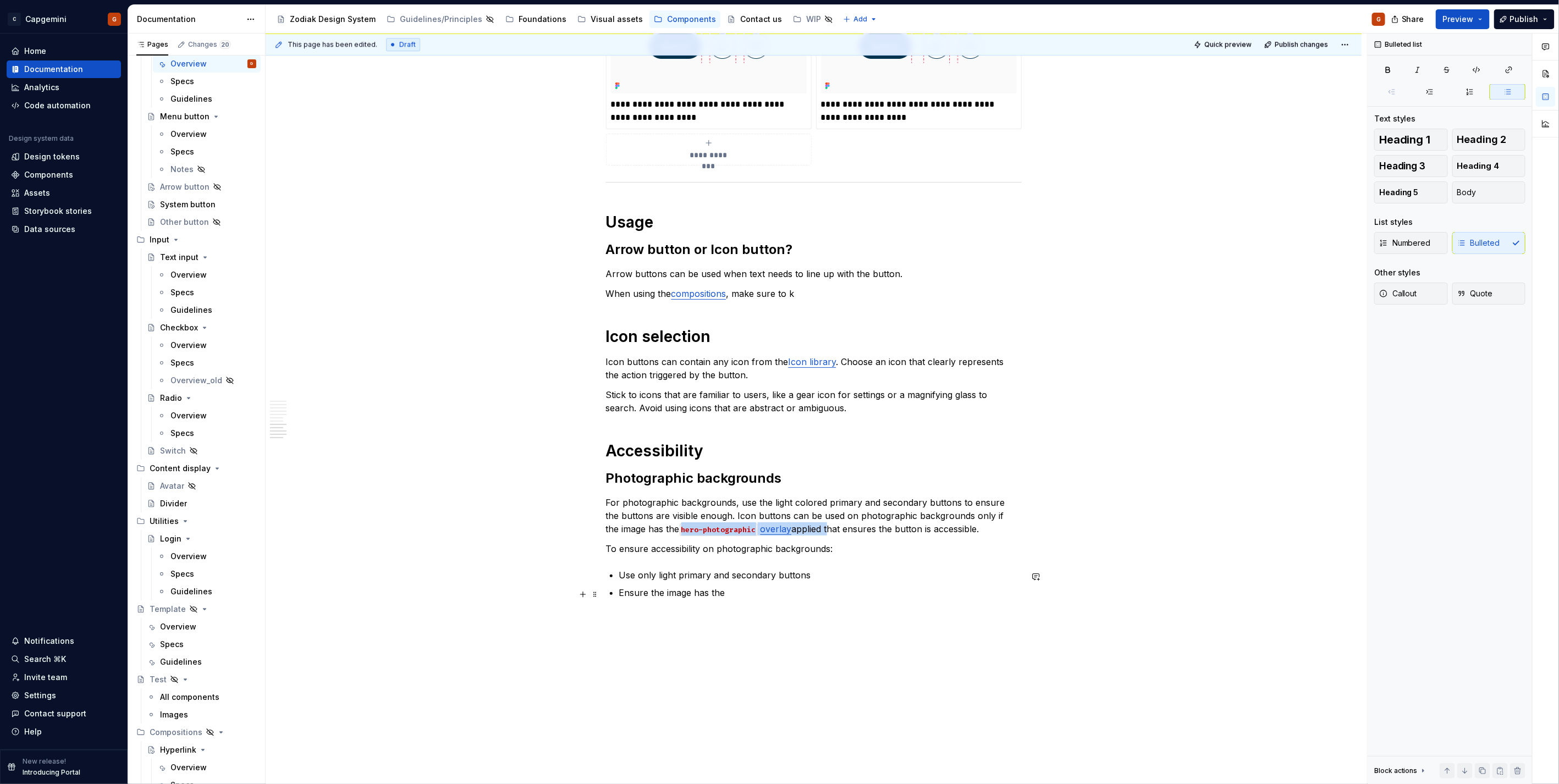
click at [776, 393] on p "Ensure the image has the" at bounding box center [820, 593] width 402 height 13
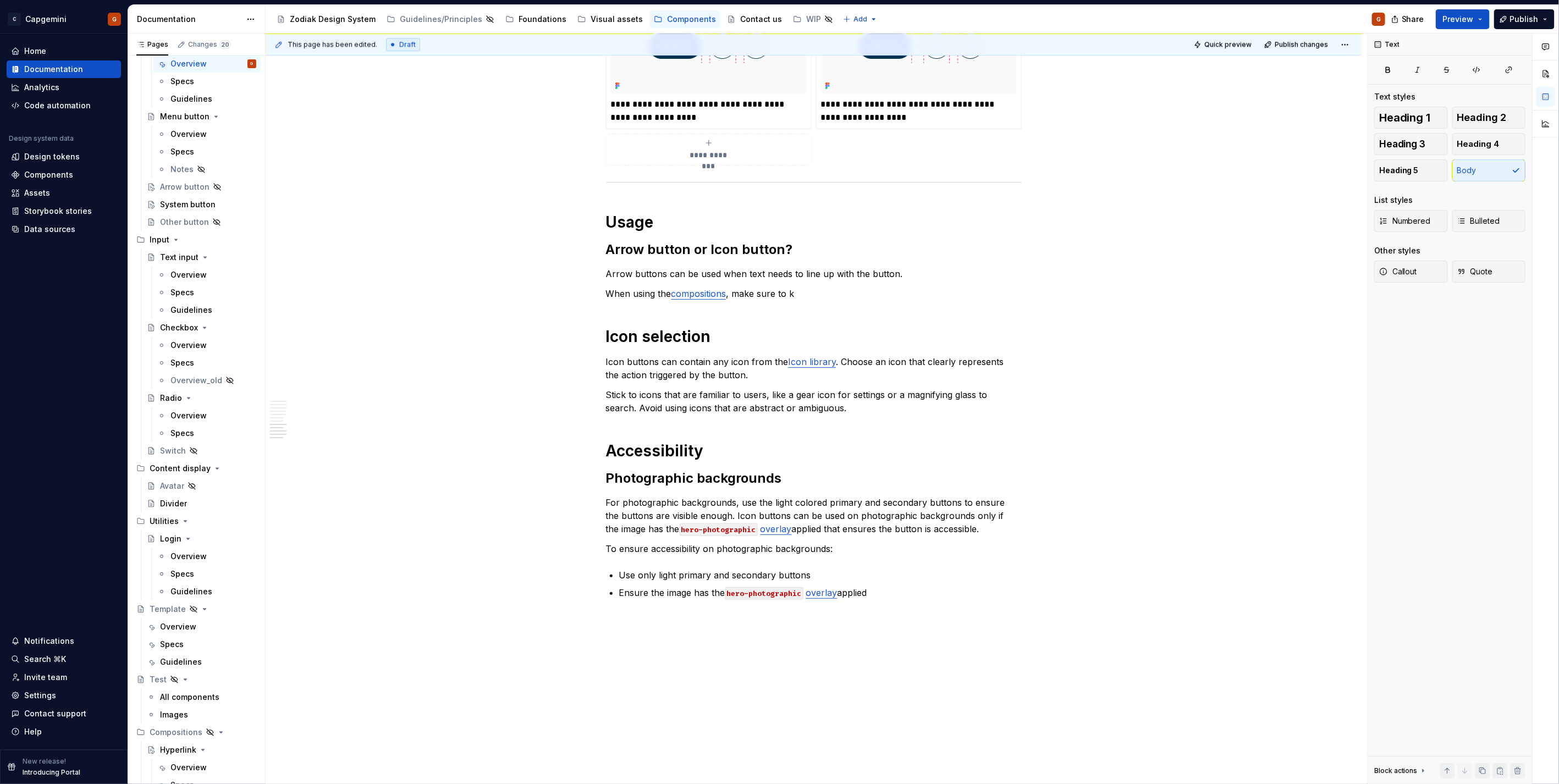
type textarea "*"
